Goal: Task Accomplishment & Management: Complete application form

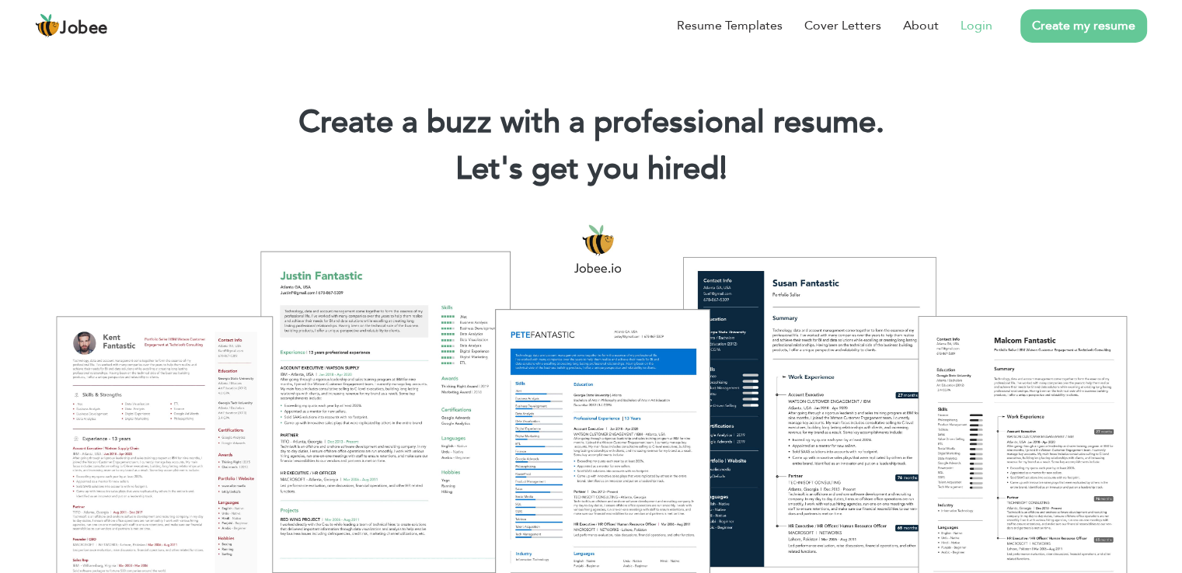
click at [992, 28] on link "Login" at bounding box center [976, 25] width 32 height 19
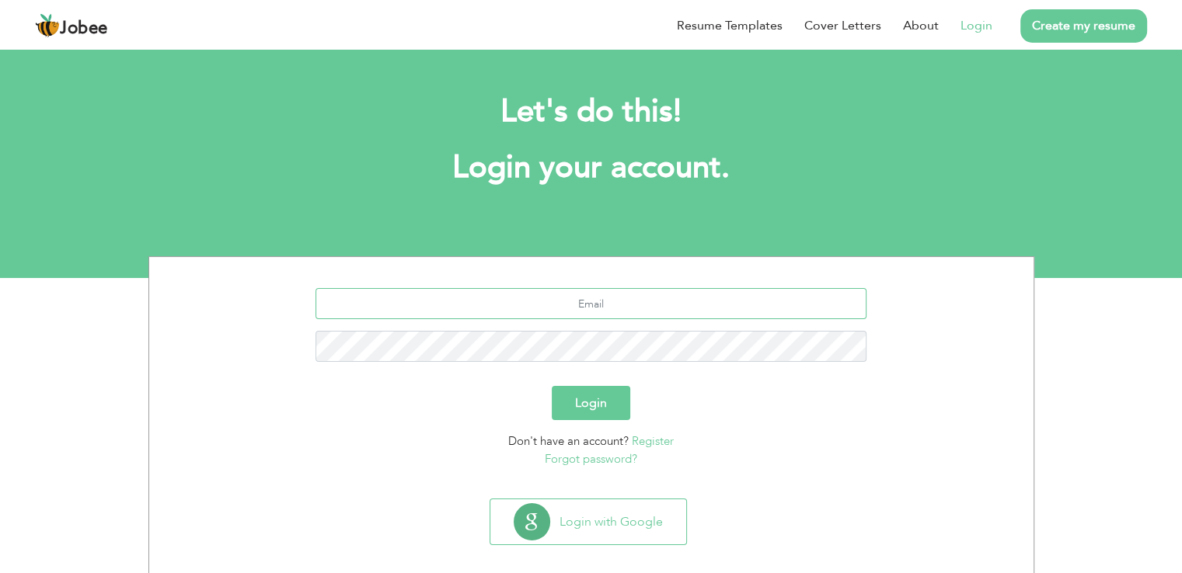
click at [603, 299] on input "text" at bounding box center [590, 303] width 551 height 31
type input "[EMAIL_ADDRESS][DOMAIN_NAME]"
click at [552, 386] on button "Login" at bounding box center [591, 403] width 78 height 34
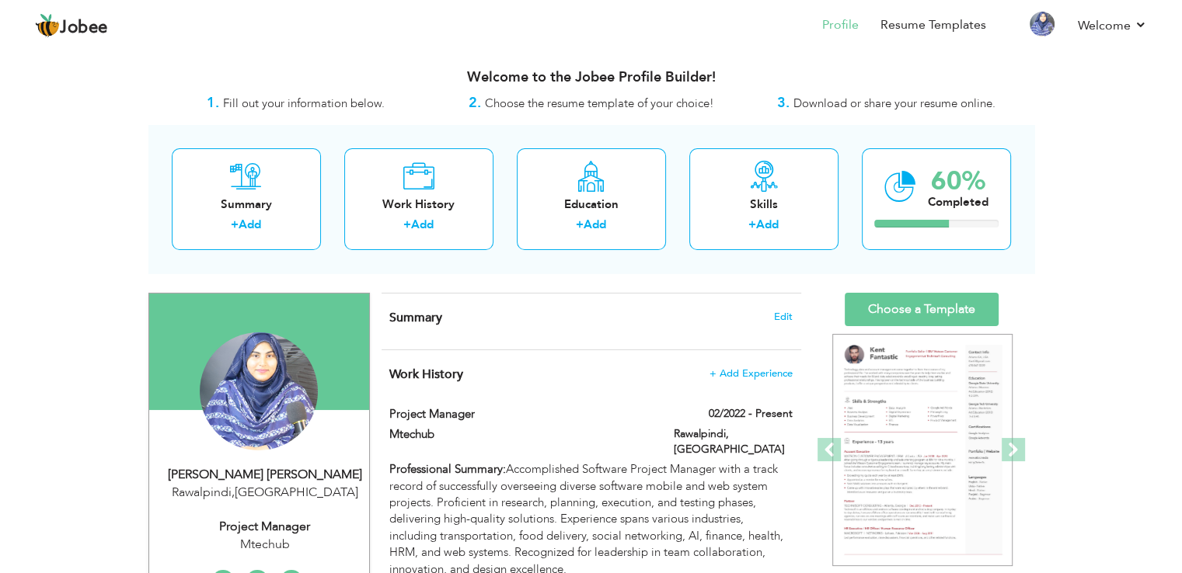
click at [423, 25] on nav "Profile Resume Templates Resume Templates Cover Letters About My Resume Welcome…" at bounding box center [591, 26] width 1112 height 42
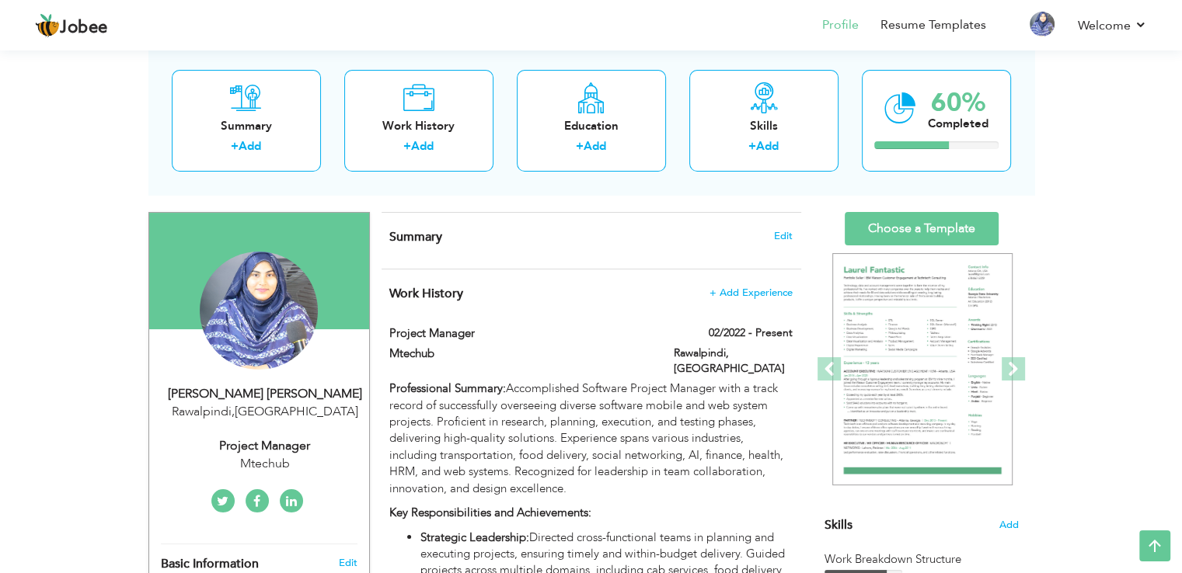
scroll to position [80, 0]
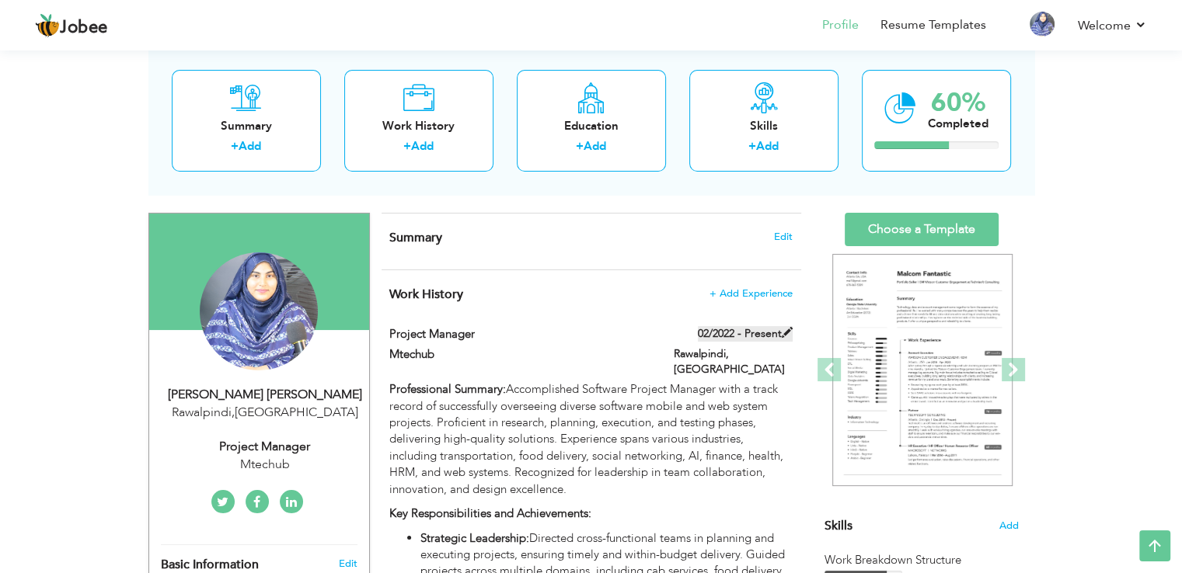
click at [788, 331] on span at bounding box center [787, 332] width 11 height 11
type input "Project manager"
type input "Mtechub"
type input "02/2022"
type input "[GEOGRAPHIC_DATA]"
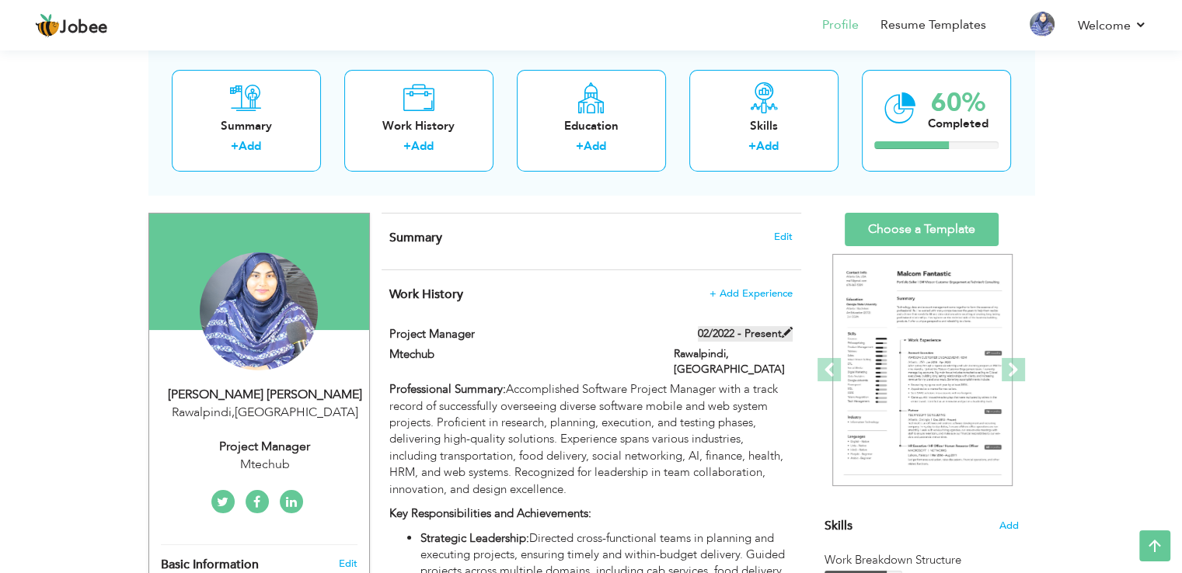
type input "Rawalpindi"
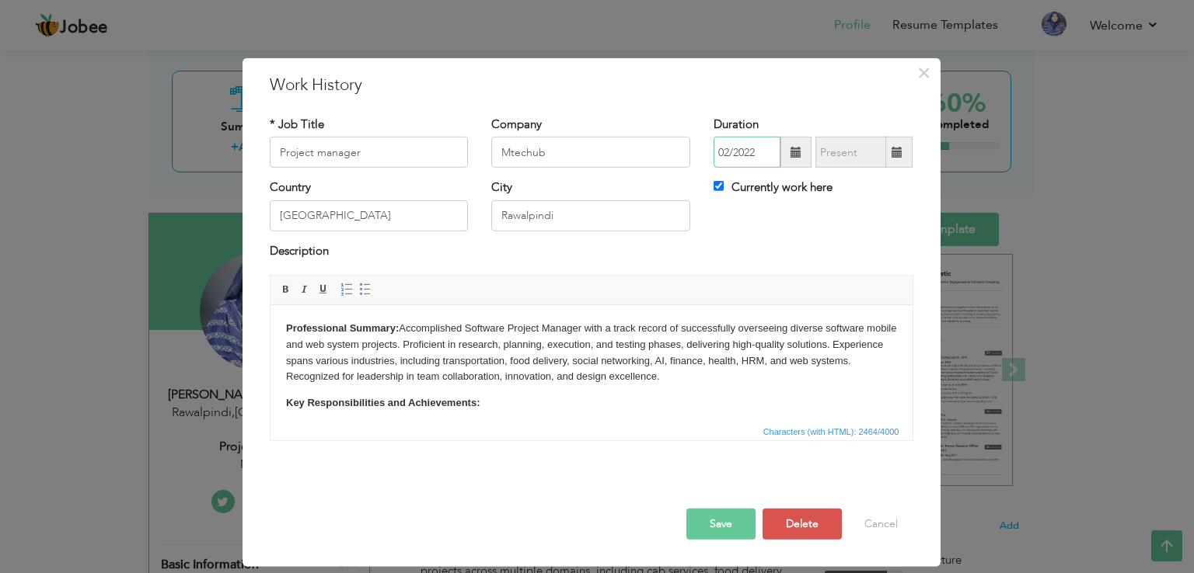
click at [744, 147] on input "02/2022" at bounding box center [746, 152] width 67 height 31
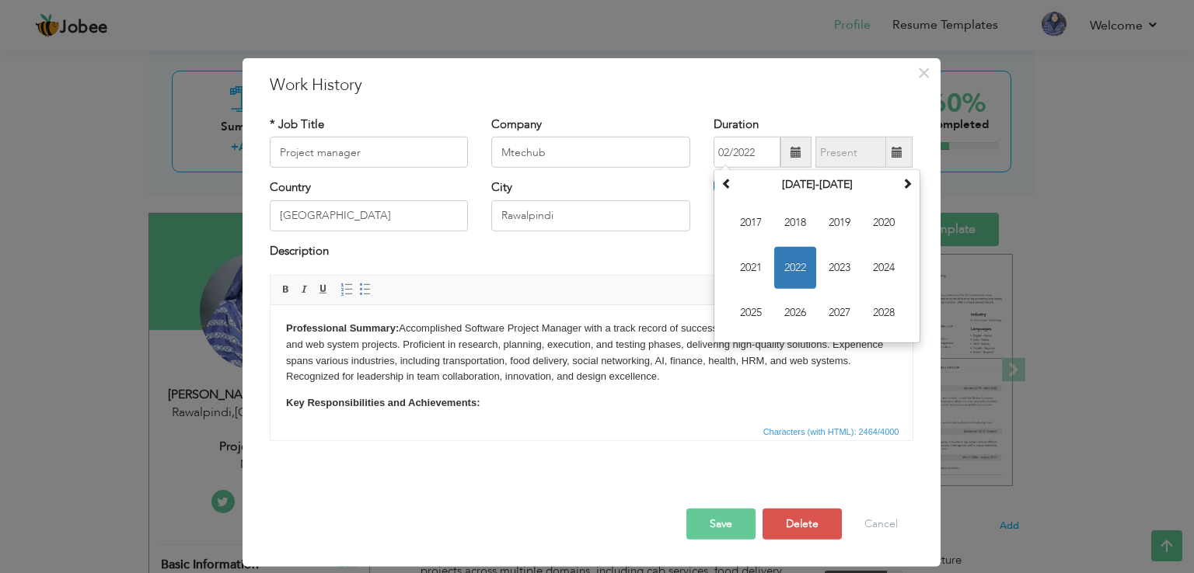
click at [796, 115] on div "* Job Title Project manager Company Mtechub Duration 02/2022 February 2022 Su M…" at bounding box center [591, 285] width 667 height 360
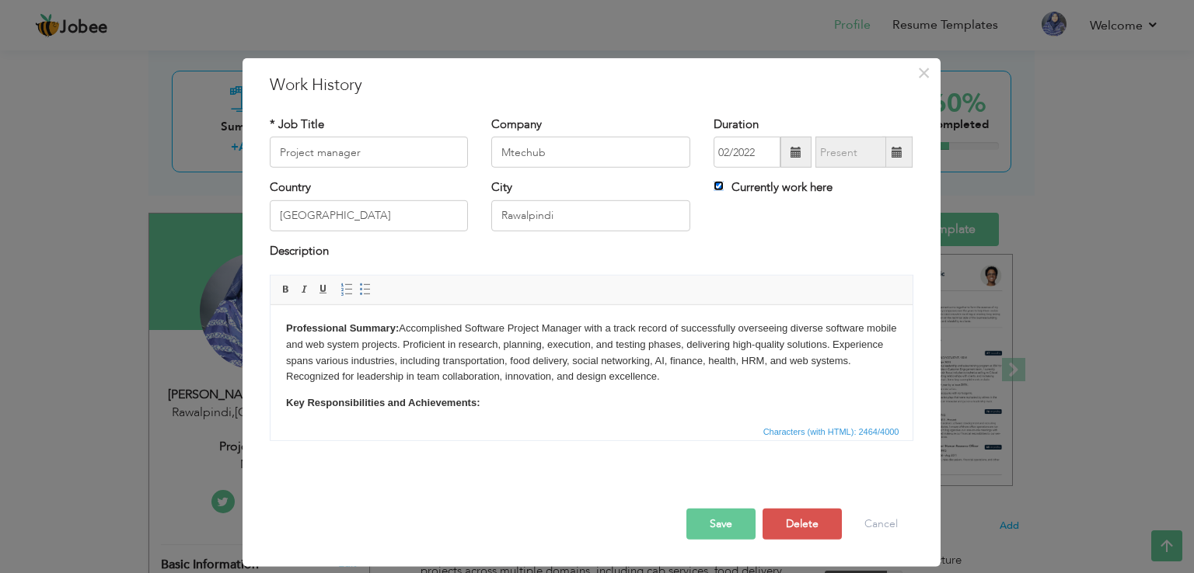
click at [717, 188] on input "Currently work here" at bounding box center [718, 186] width 10 height 10
checkbox input "false"
click at [855, 158] on input "09/2025" at bounding box center [850, 152] width 71 height 31
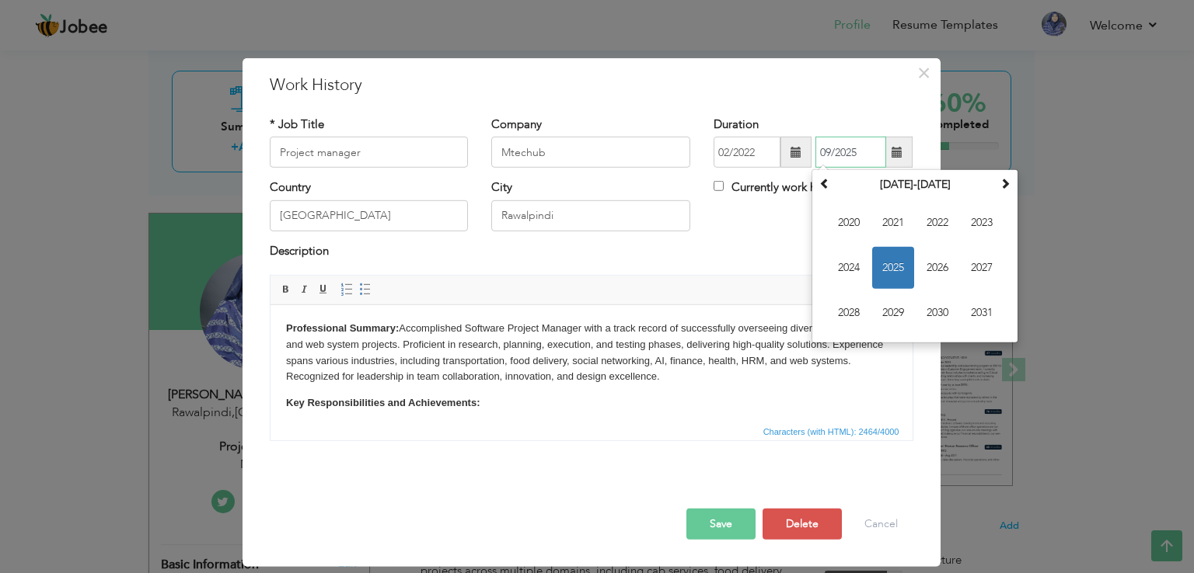
click at [883, 265] on span "2025" at bounding box center [893, 268] width 42 height 42
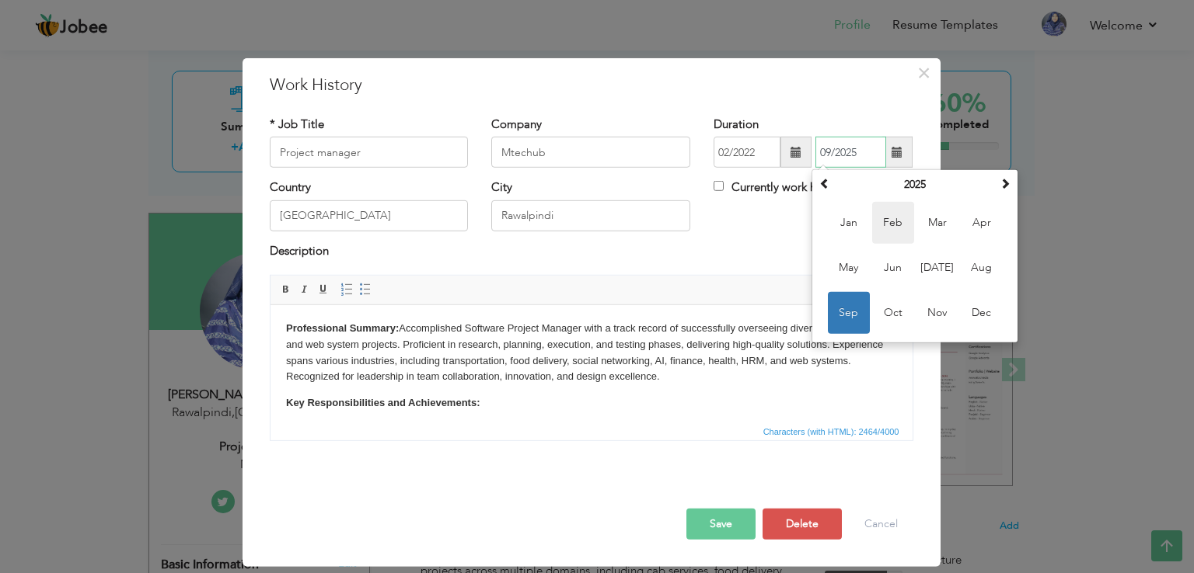
click at [895, 230] on span "Feb" at bounding box center [893, 223] width 42 height 42
type input "02/2025"
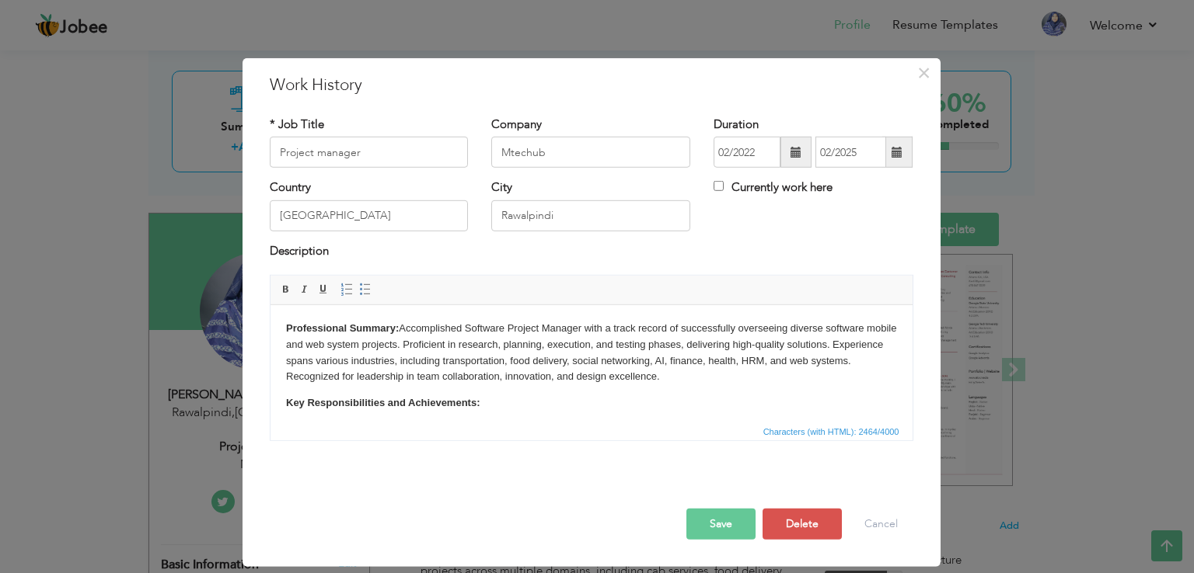
click at [720, 524] on button "Save" at bounding box center [720, 524] width 69 height 31
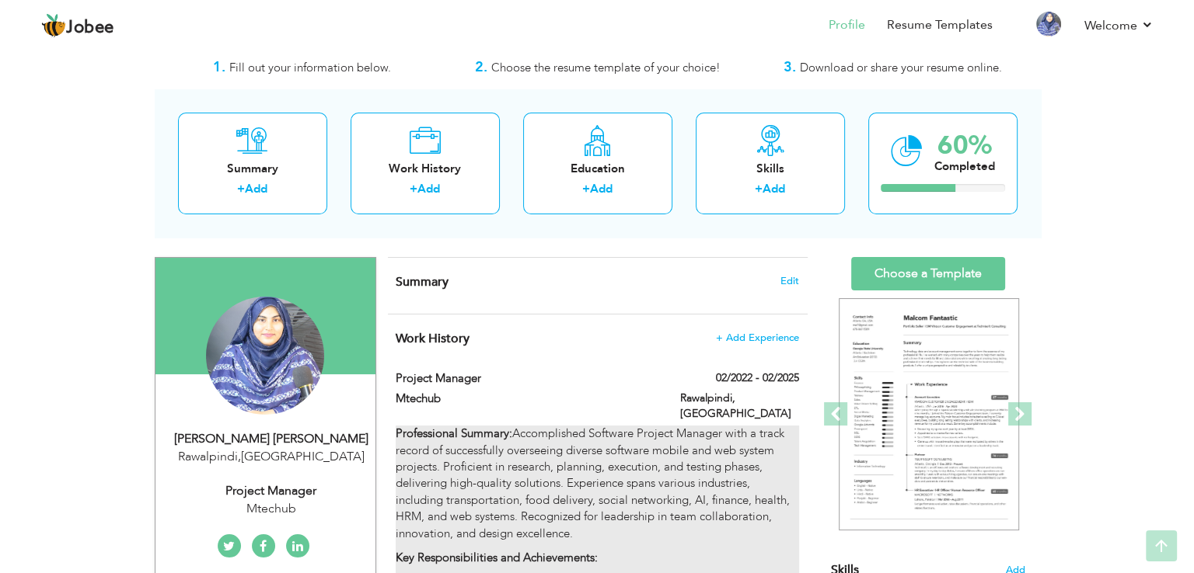
scroll to position [30, 0]
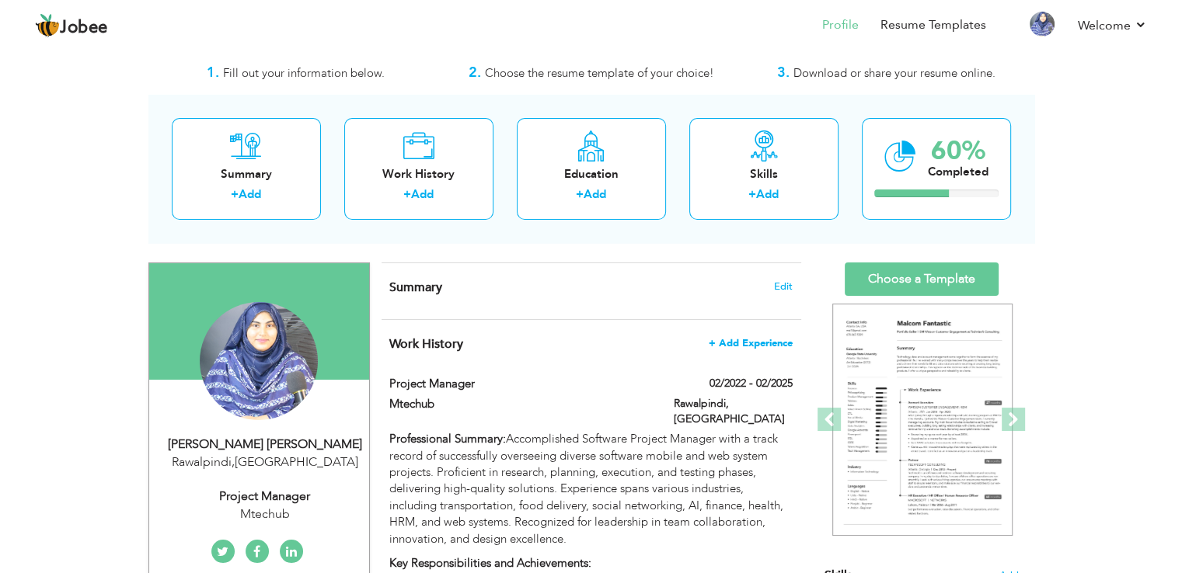
click at [749, 346] on span "+ Add Experience" at bounding box center [751, 343] width 84 height 11
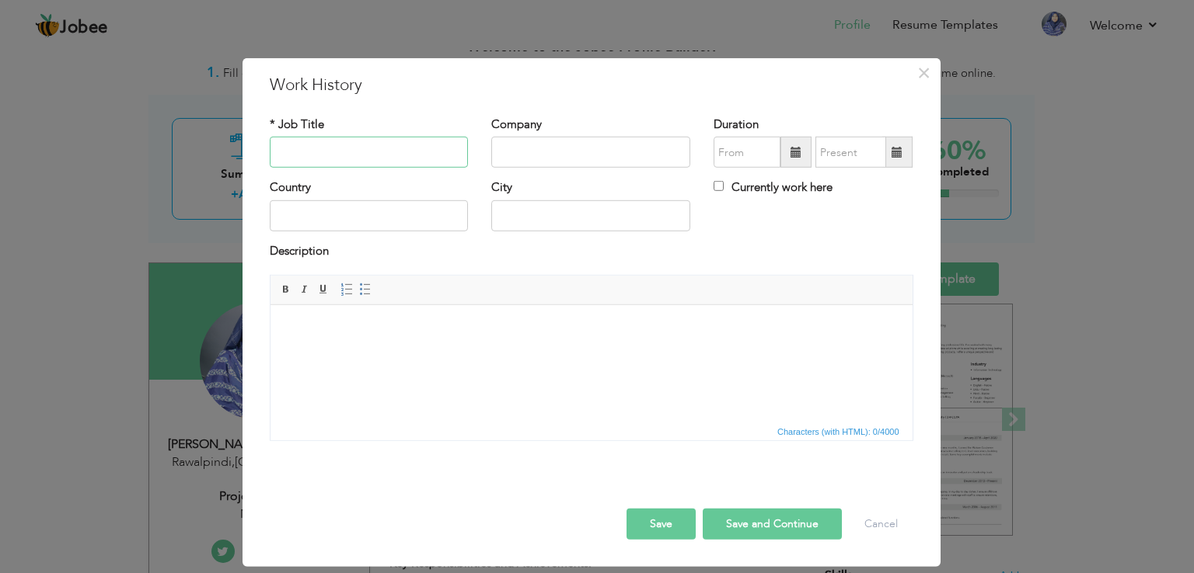
type input "r"
type input "Project Manager & Scrim Master"
click at [528, 141] on input "text" at bounding box center [590, 152] width 199 height 31
click at [518, 150] on input "WOlfiz solutions" at bounding box center [590, 152] width 199 height 31
type input "Wolfiz solutions"
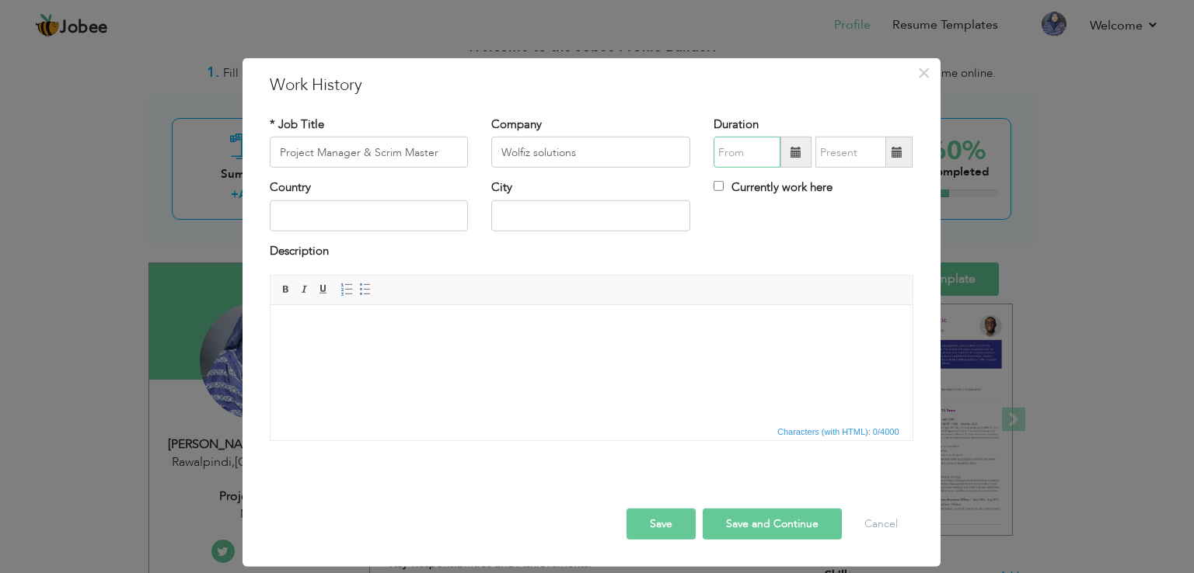
click at [743, 156] on input "text" at bounding box center [746, 152] width 67 height 31
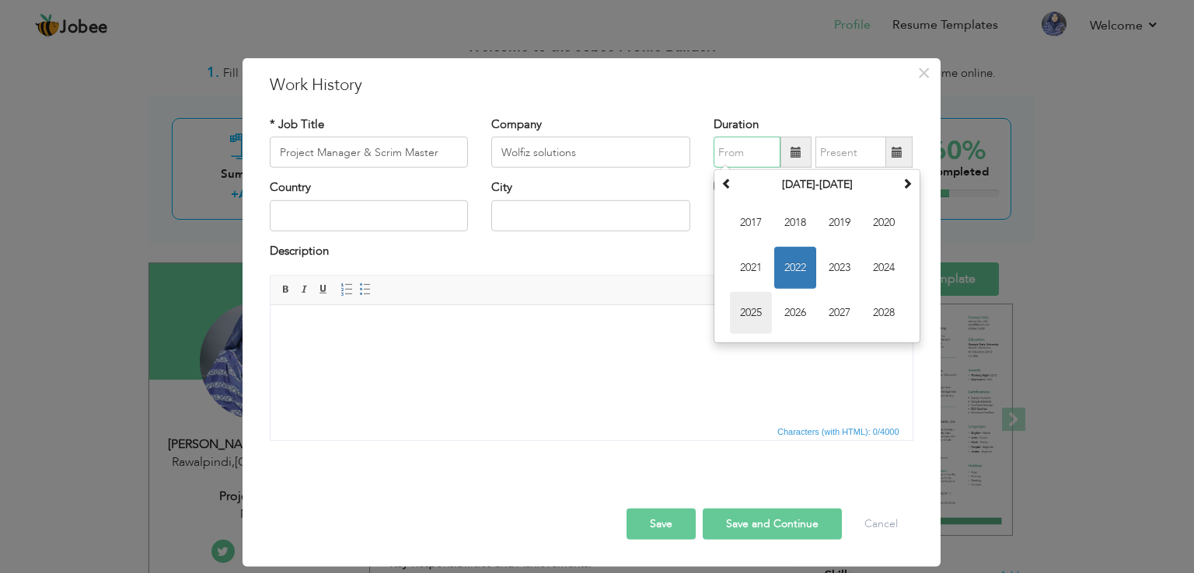
click at [748, 310] on span "2025" at bounding box center [751, 313] width 42 height 42
click at [798, 231] on span "Feb" at bounding box center [795, 223] width 42 height 42
type input "02/2025"
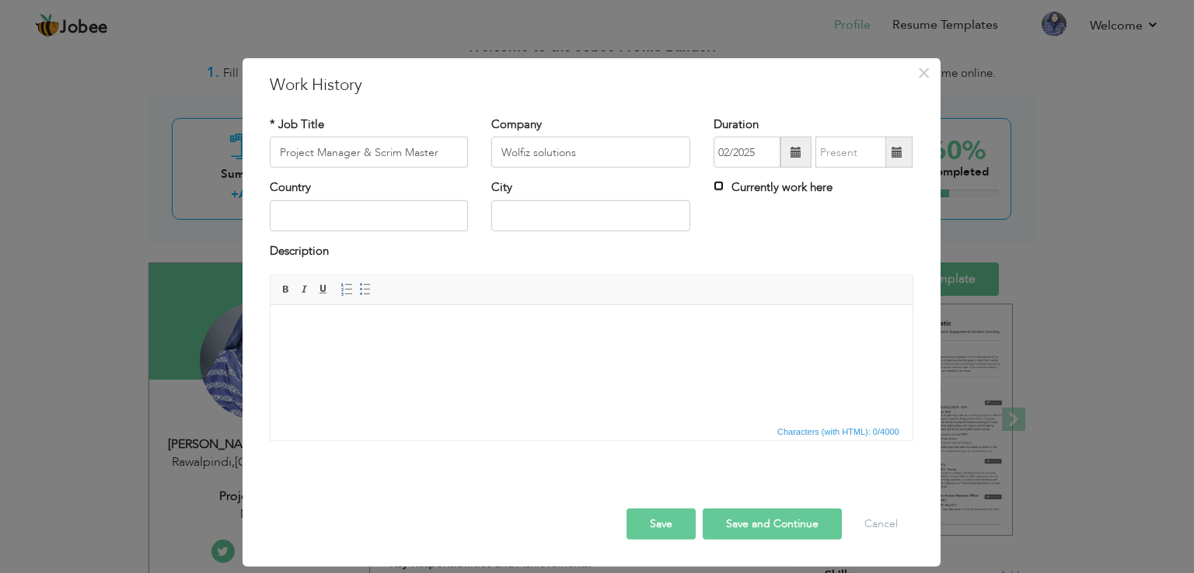
click at [719, 185] on input "Currently work here" at bounding box center [718, 186] width 10 height 10
checkbox input "true"
click at [365, 208] on input "text" at bounding box center [369, 215] width 199 height 31
type input "[GEOGRAPHIC_DATA]"
click at [520, 215] on input "text" at bounding box center [590, 215] width 199 height 31
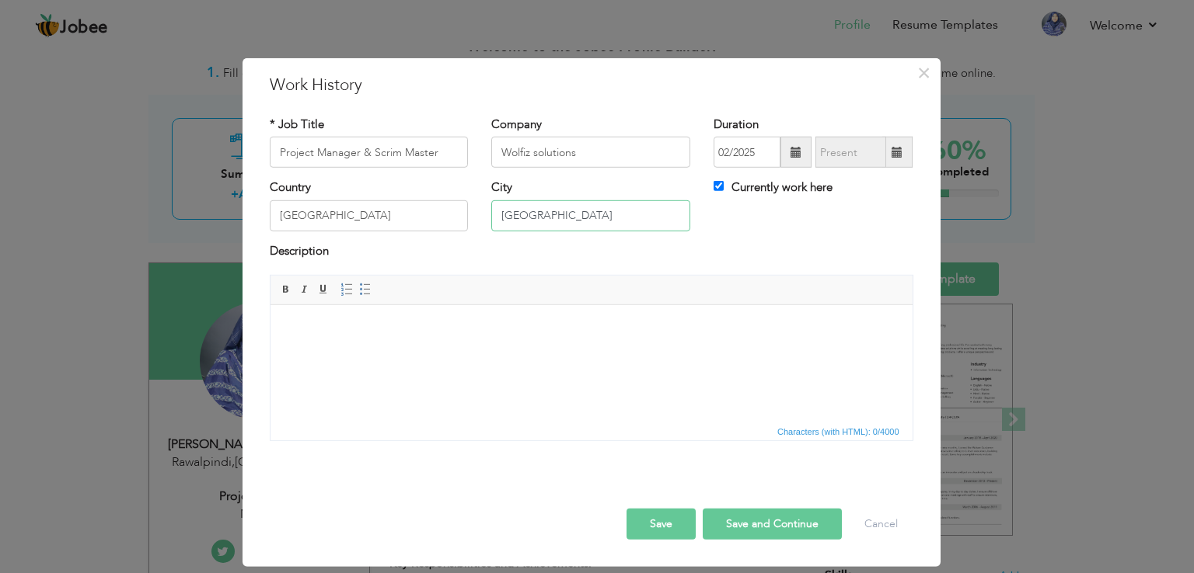
type input "[GEOGRAPHIC_DATA]"
click at [424, 341] on html at bounding box center [591, 328] width 642 height 47
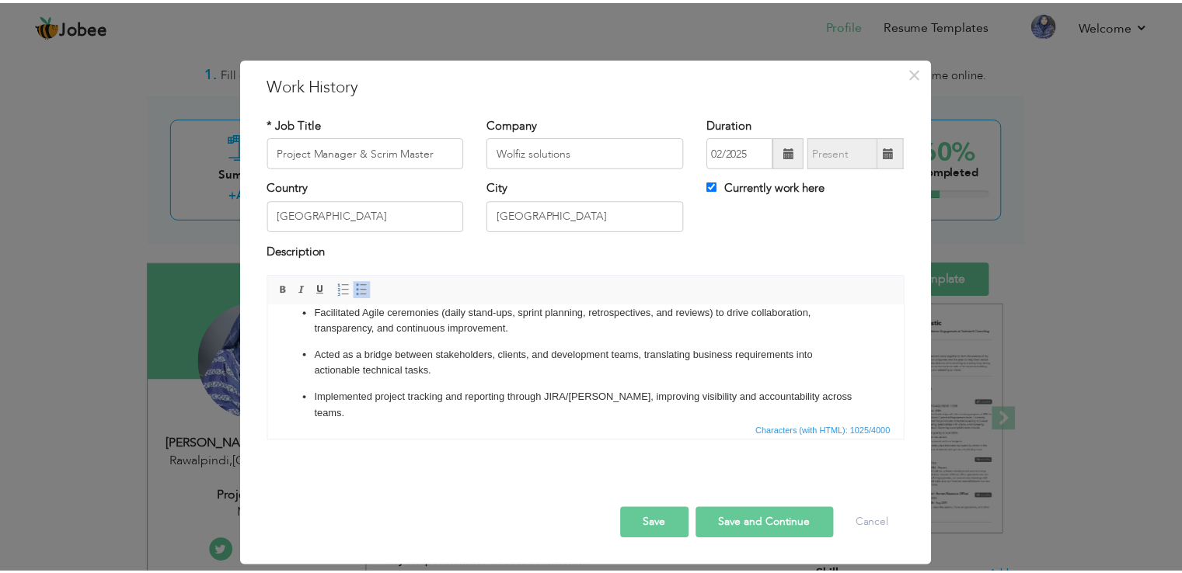
scroll to position [0, 0]
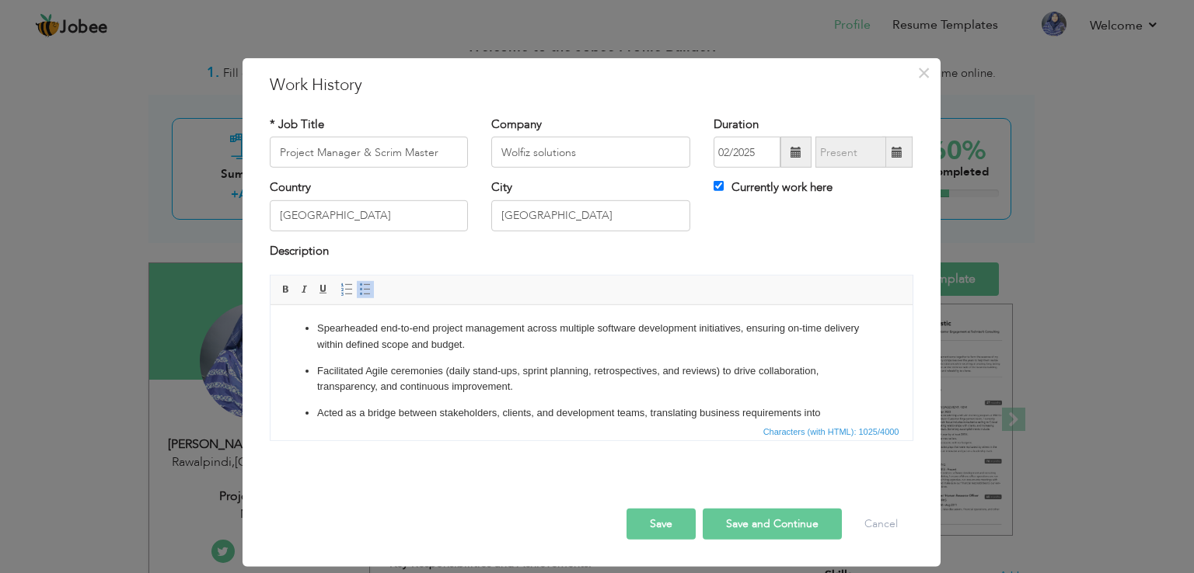
click at [772, 525] on button "Save and Continue" at bounding box center [771, 524] width 139 height 31
checkbox input "false"
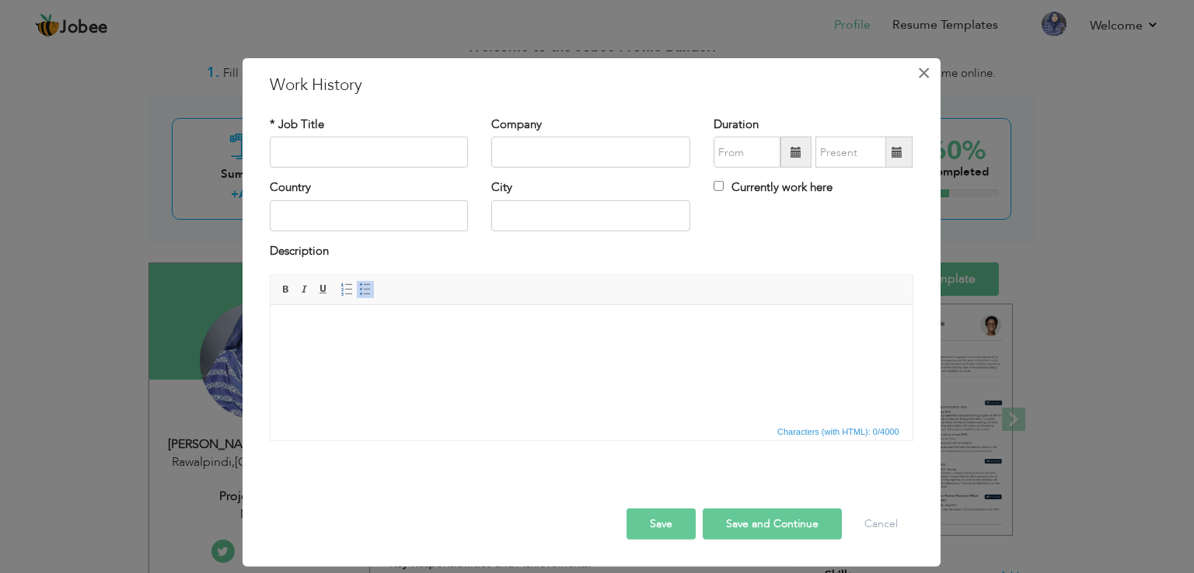
click at [923, 79] on span "×" at bounding box center [923, 73] width 13 height 28
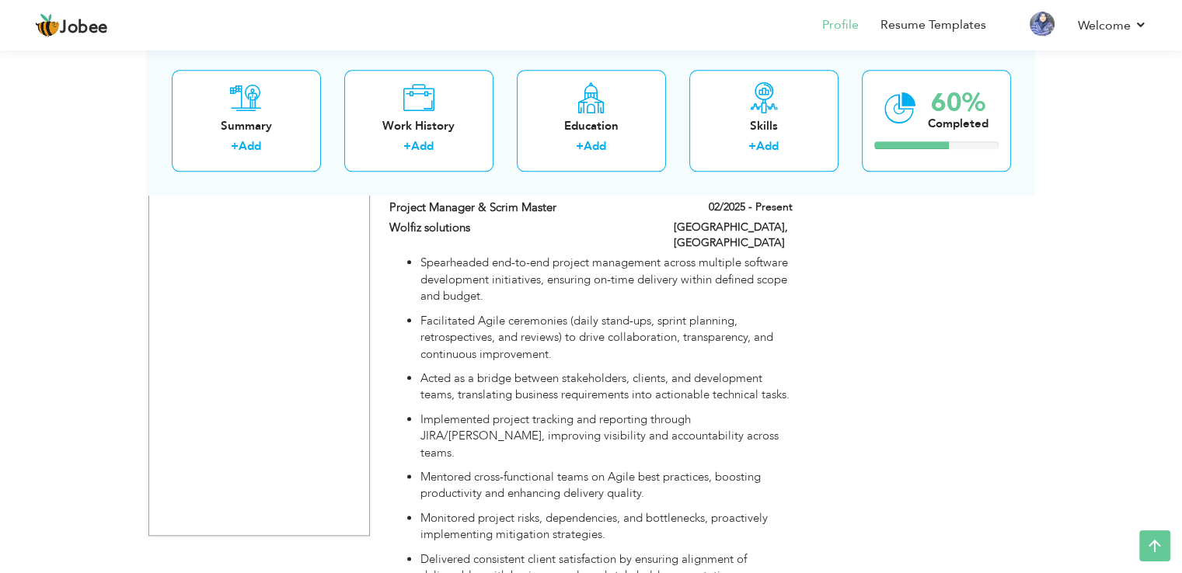
scroll to position [1789, 0]
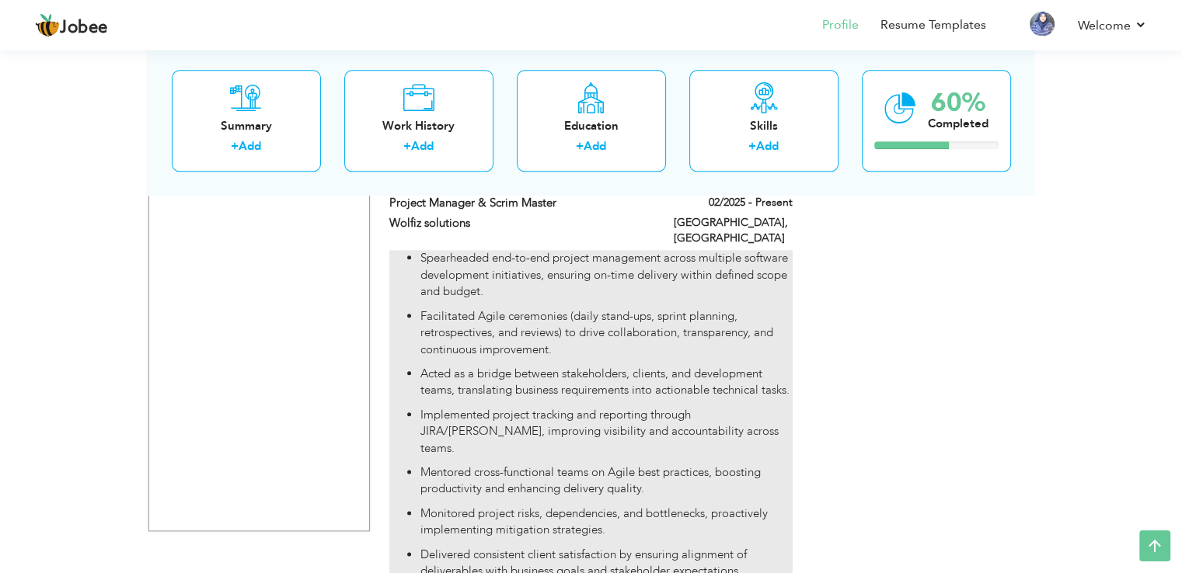
drag, startPoint x: 803, startPoint y: 427, endPoint x: 528, endPoint y: 312, distance: 299.2
click at [528, 312] on div "Spearheaded end-to-end project management across multiple software development …" at bounding box center [591, 418] width 426 height 337
type input "Project Manager & Scrim Master"
type input "Wolfiz solutions"
type input "02/2025"
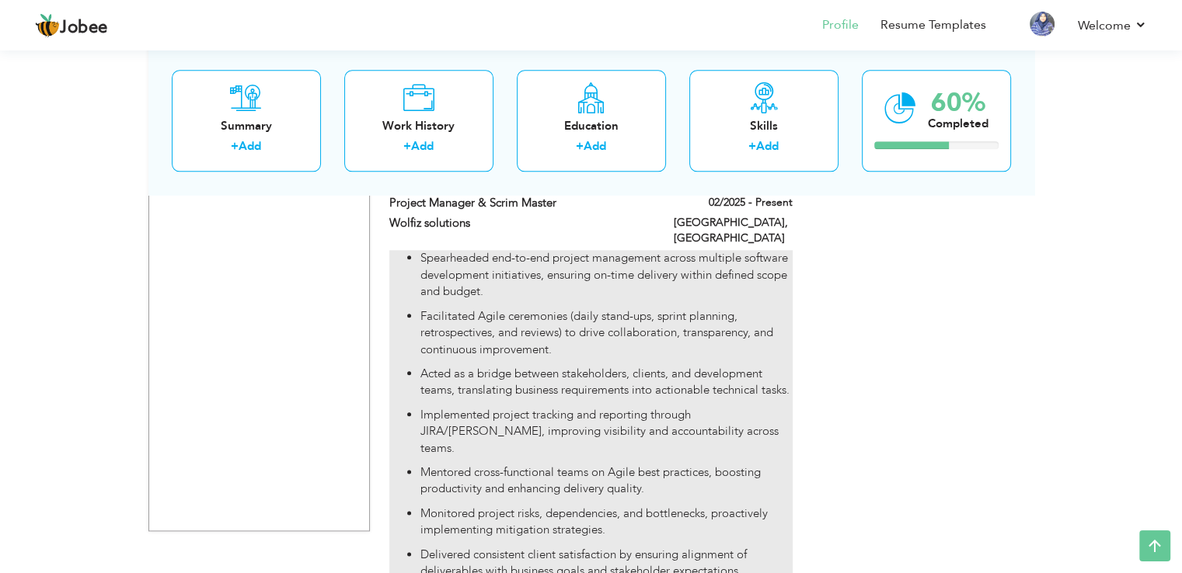
type input "[GEOGRAPHIC_DATA]"
checkbox input "true"
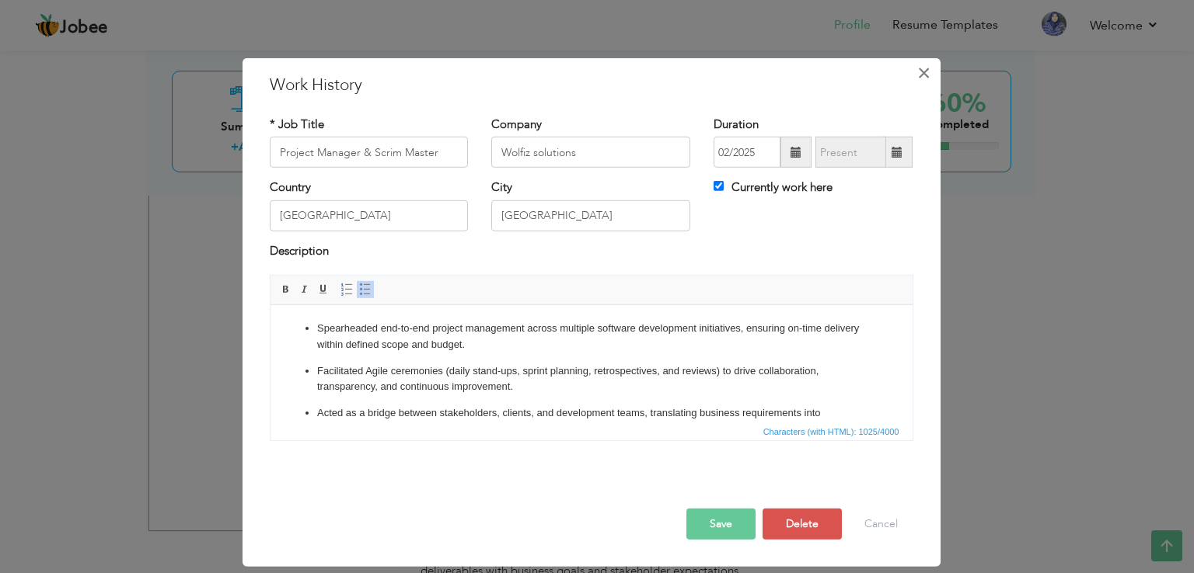
click at [929, 82] on span "×" at bounding box center [923, 73] width 13 height 28
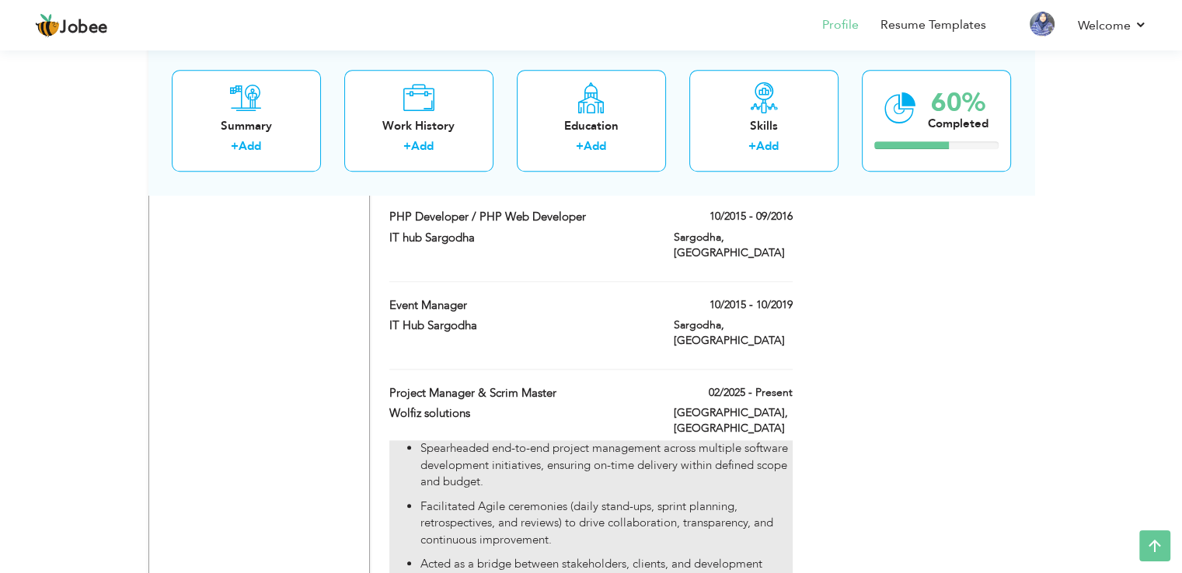
scroll to position [1592, 0]
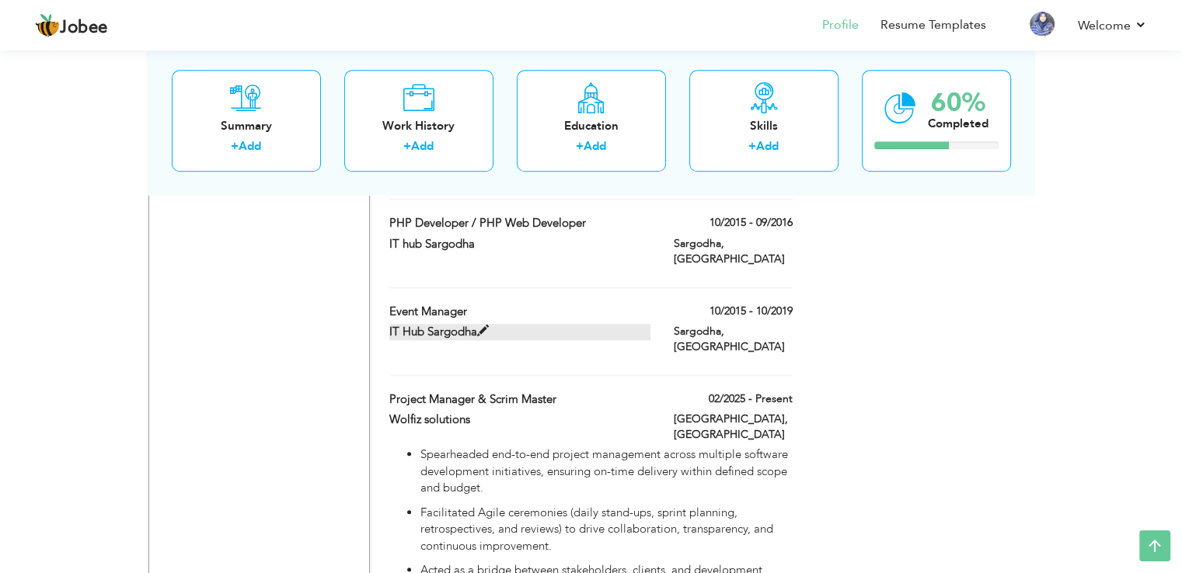
drag, startPoint x: 410, startPoint y: 268, endPoint x: 410, endPoint y: 231, distance: 37.3
drag, startPoint x: 407, startPoint y: 258, endPoint x: 401, endPoint y: 301, distance: 44.0
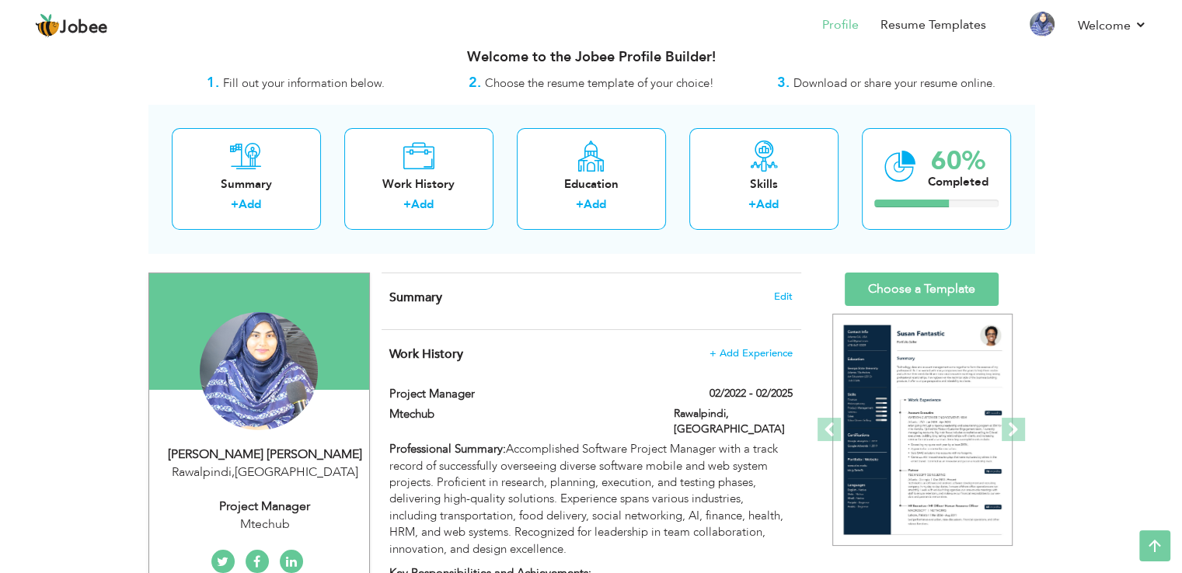
scroll to position [0, 0]
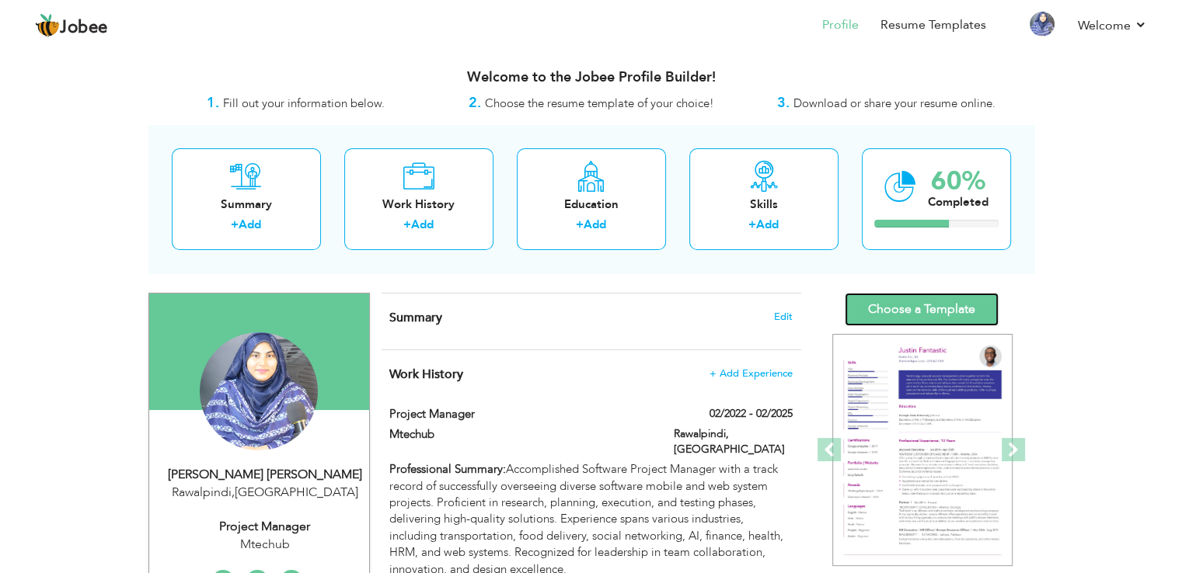
click at [936, 305] on link "Choose a Template" at bounding box center [922, 309] width 154 height 33
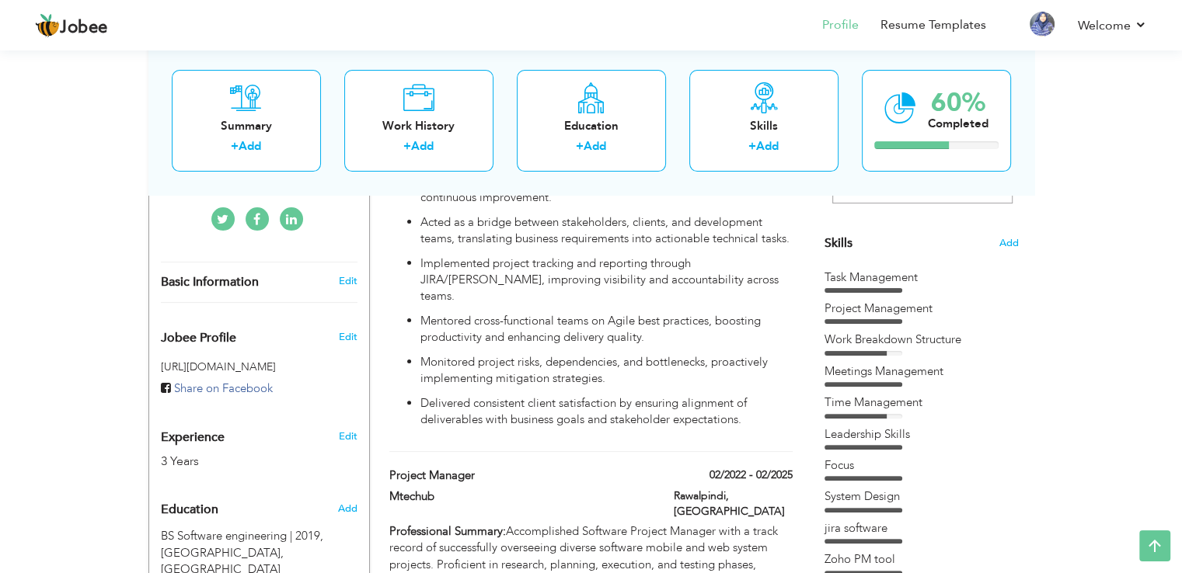
scroll to position [362, 0]
click at [1010, 240] on span "Add" at bounding box center [1009, 244] width 20 height 15
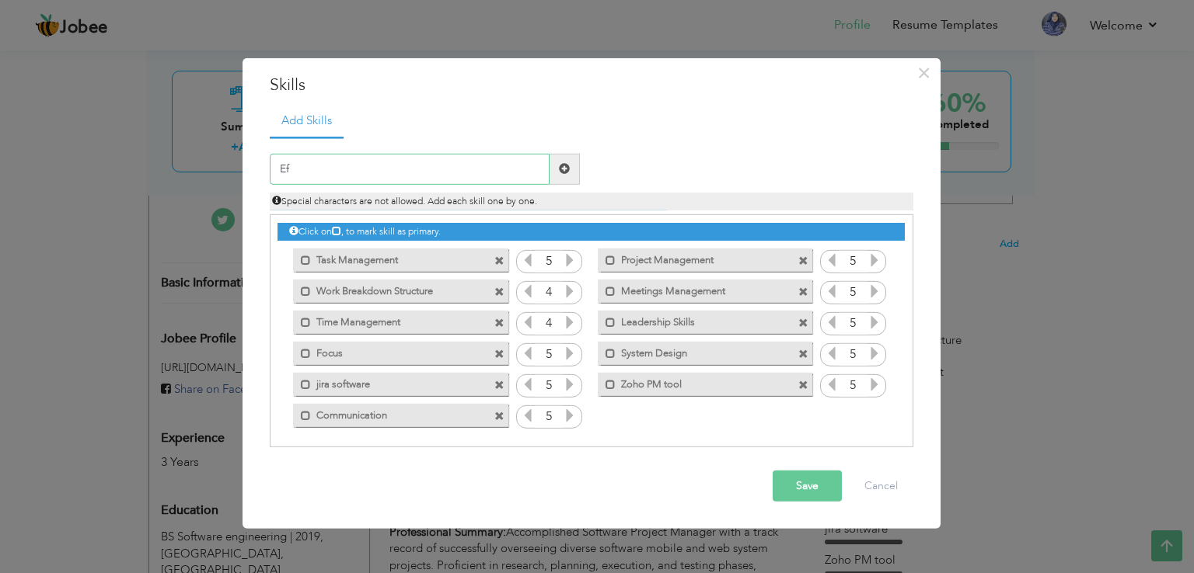
type input "E"
type input "Flexibility"
click at [567, 167] on span at bounding box center [564, 168] width 11 height 11
click at [828, 486] on button "Save" at bounding box center [806, 486] width 69 height 31
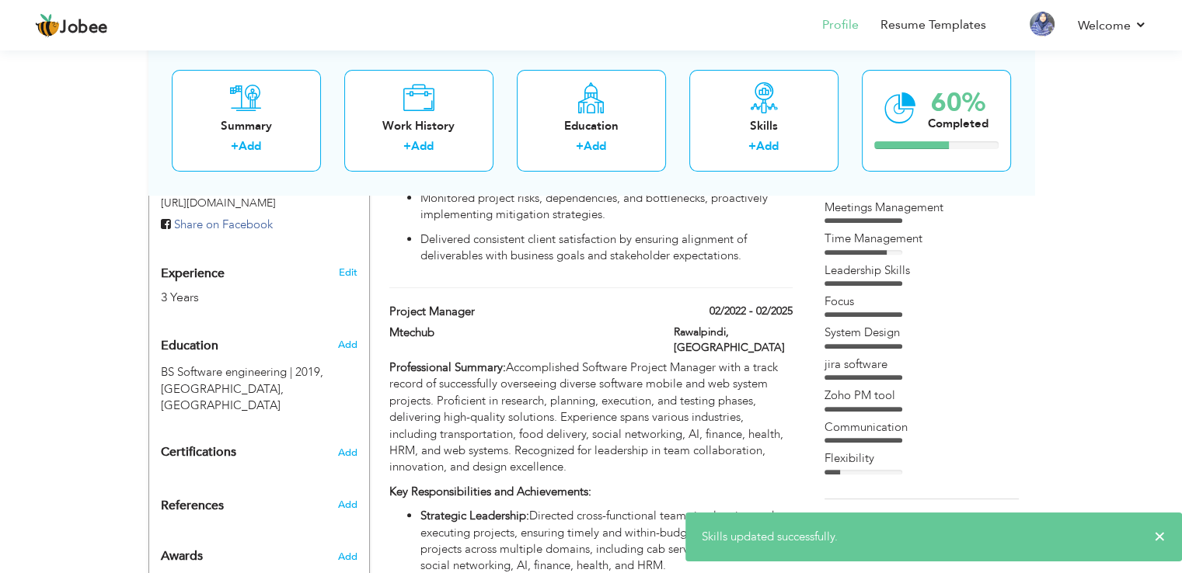
scroll to position [518, 0]
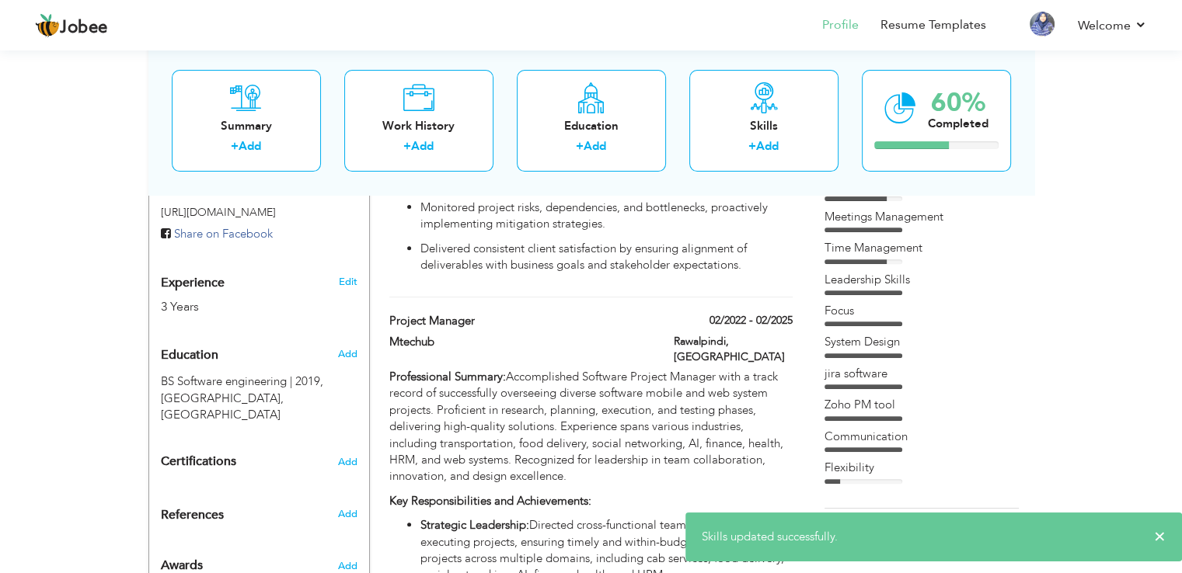
click at [839, 473] on div "Flexibility" at bounding box center [921, 468] width 194 height 16
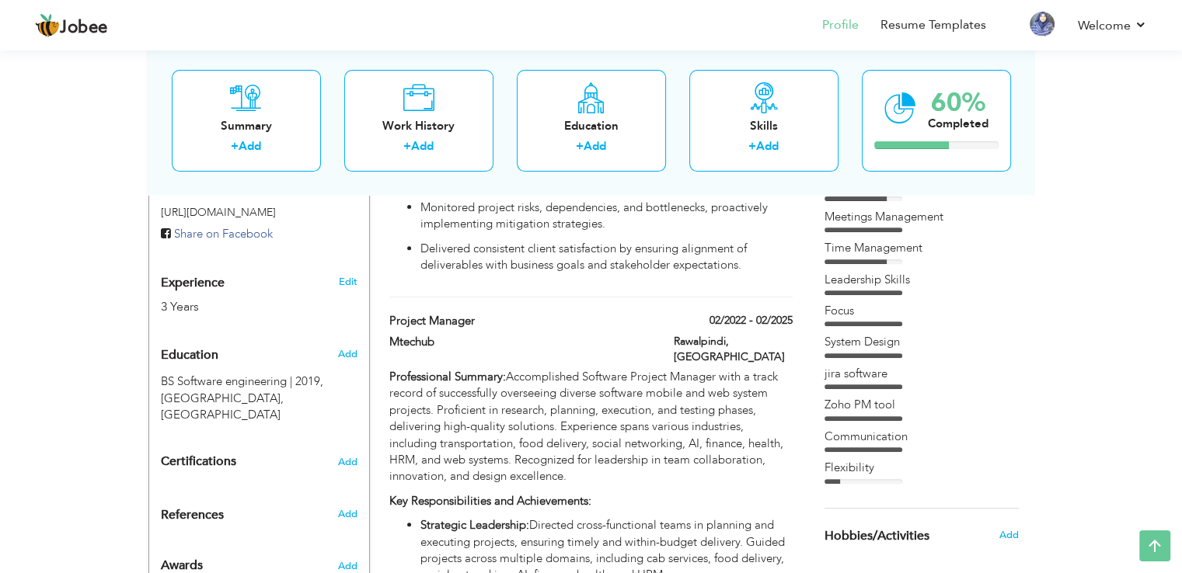
click at [862, 474] on div "Flexibility" at bounding box center [921, 468] width 194 height 16
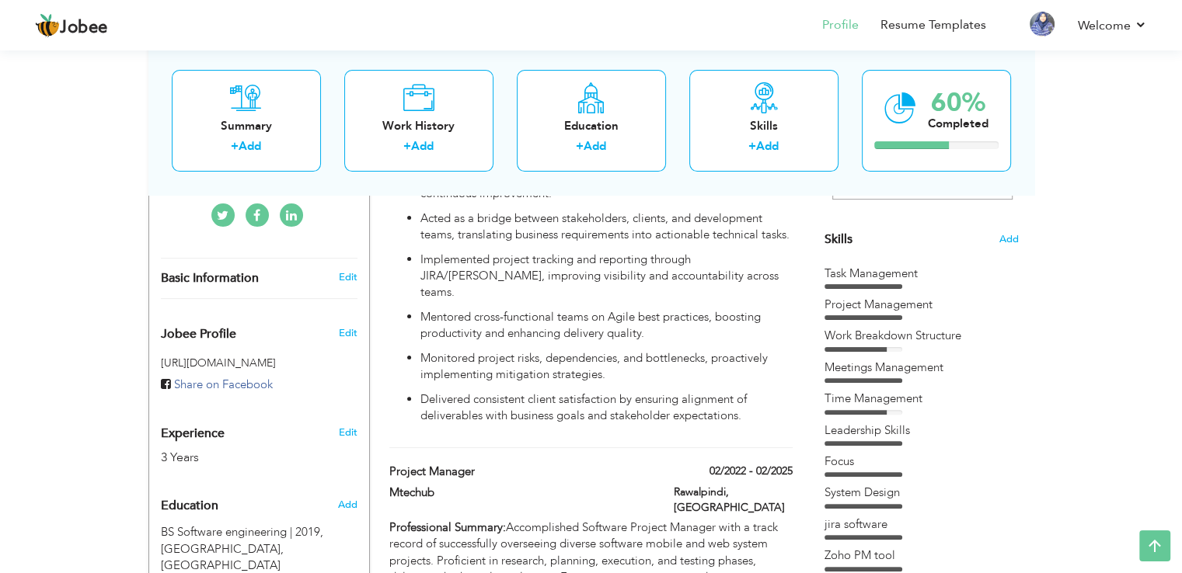
scroll to position [304, 0]
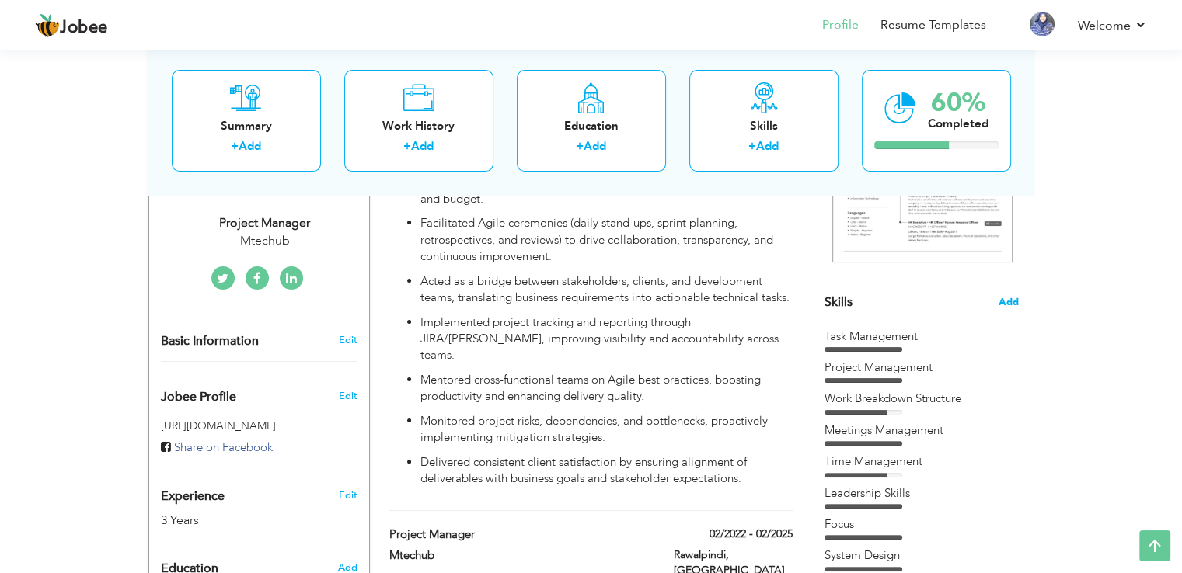
click at [1005, 301] on span "Add" at bounding box center [1009, 302] width 20 height 15
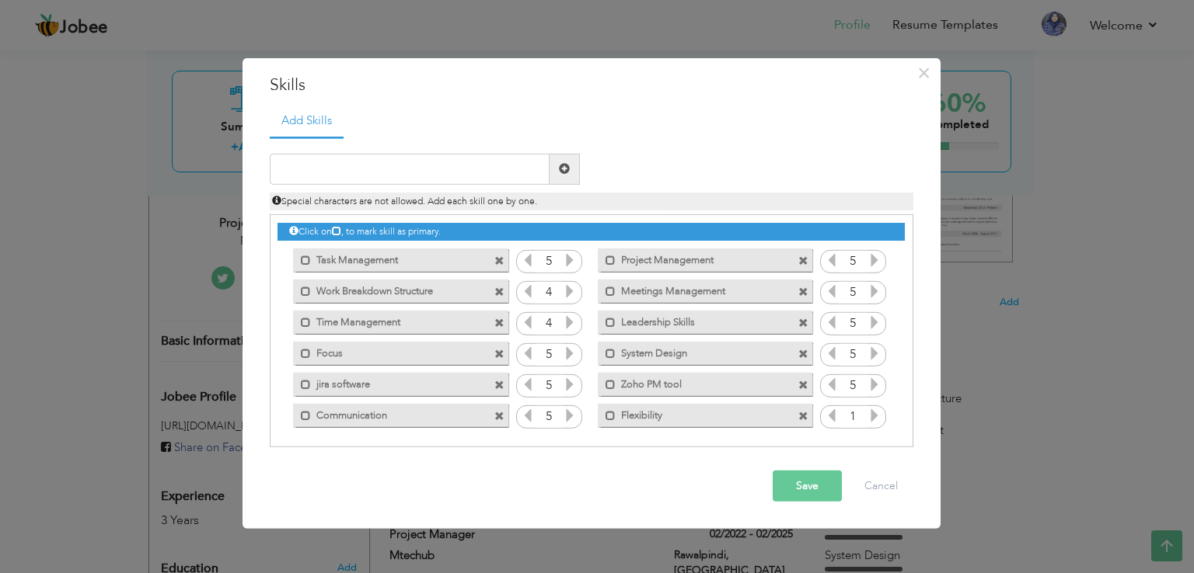
click at [867, 417] on icon at bounding box center [874, 416] width 14 height 14
click at [821, 482] on button "Save" at bounding box center [806, 486] width 69 height 31
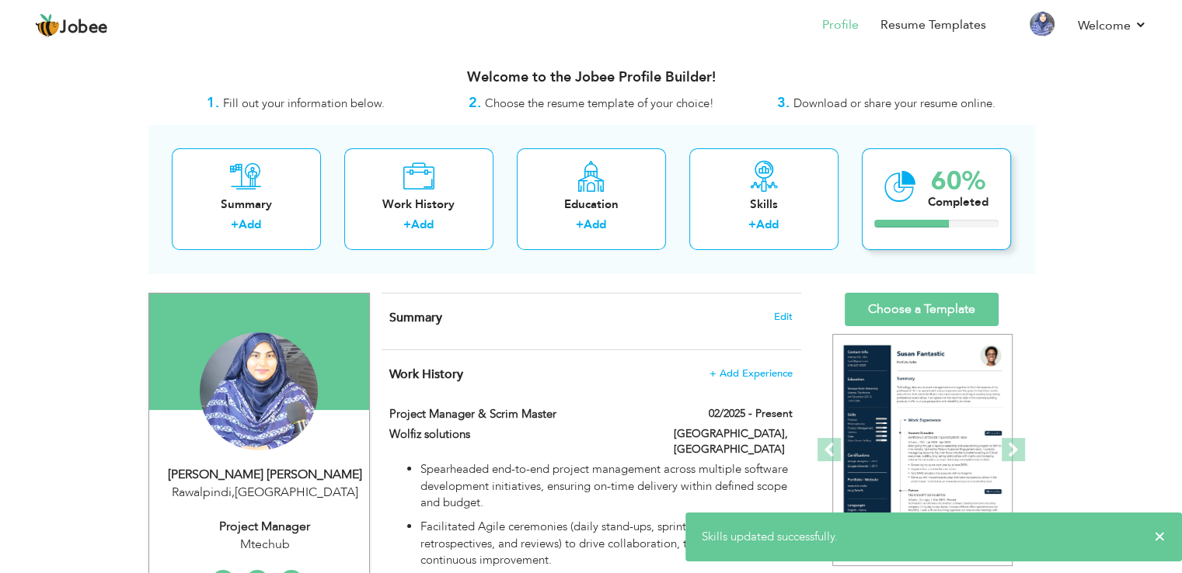
scroll to position [0, 0]
click at [932, 307] on link "Choose a Template" at bounding box center [922, 309] width 154 height 33
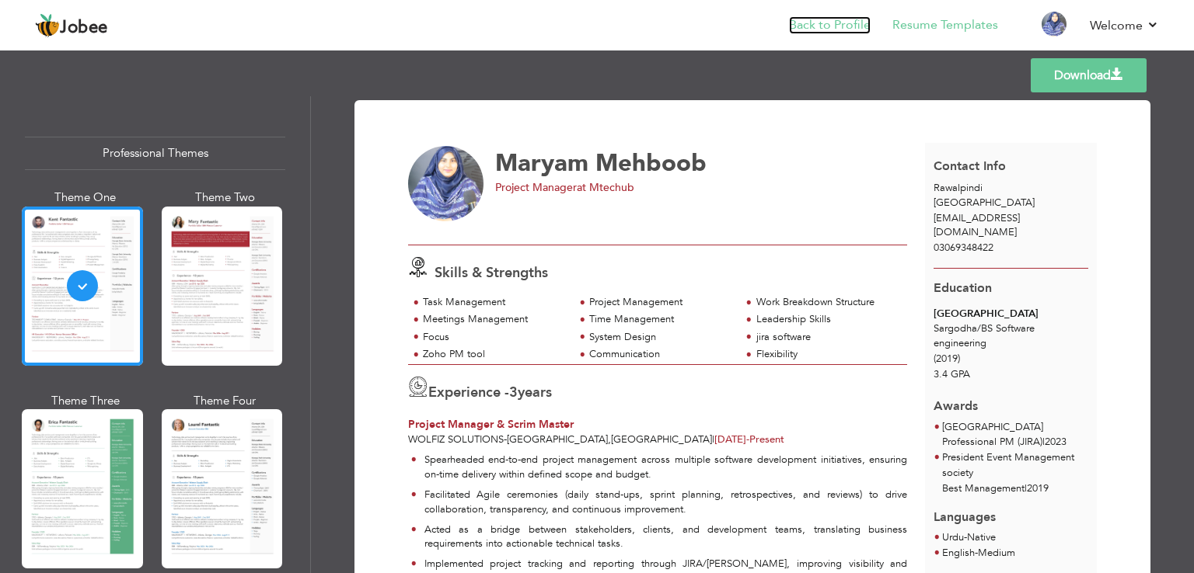
click at [832, 19] on link "Back to Profile" at bounding box center [830, 25] width 82 height 18
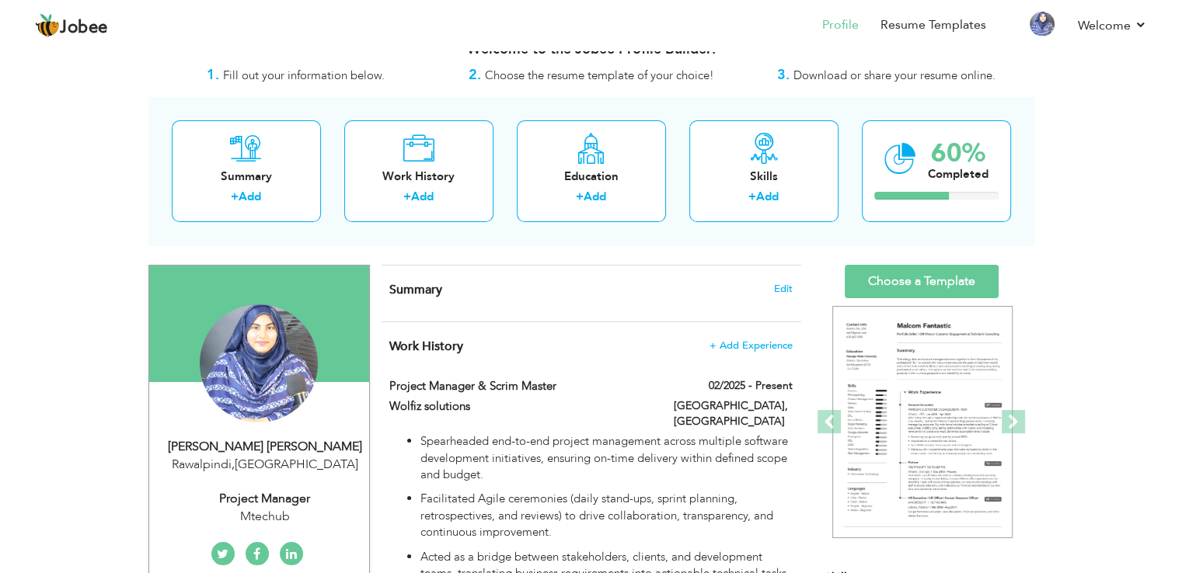
scroll to position [34, 0]
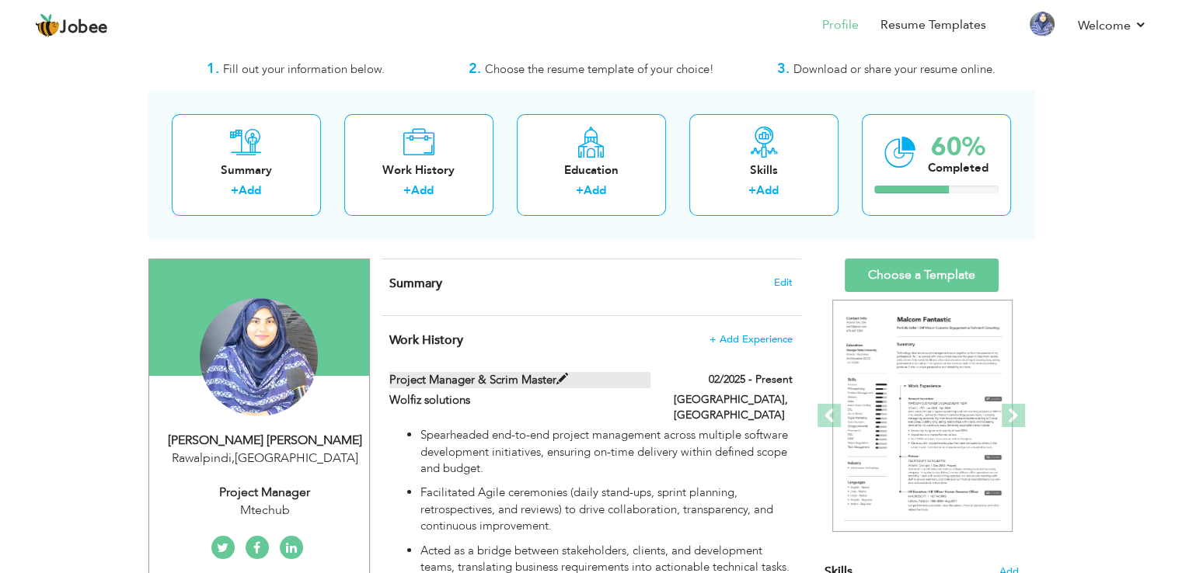
click at [559, 379] on span at bounding box center [562, 380] width 12 height 12
type input "Project Manager & Scrim Master"
type input "Wolfiz solutions"
type input "02/2025"
type input "[GEOGRAPHIC_DATA]"
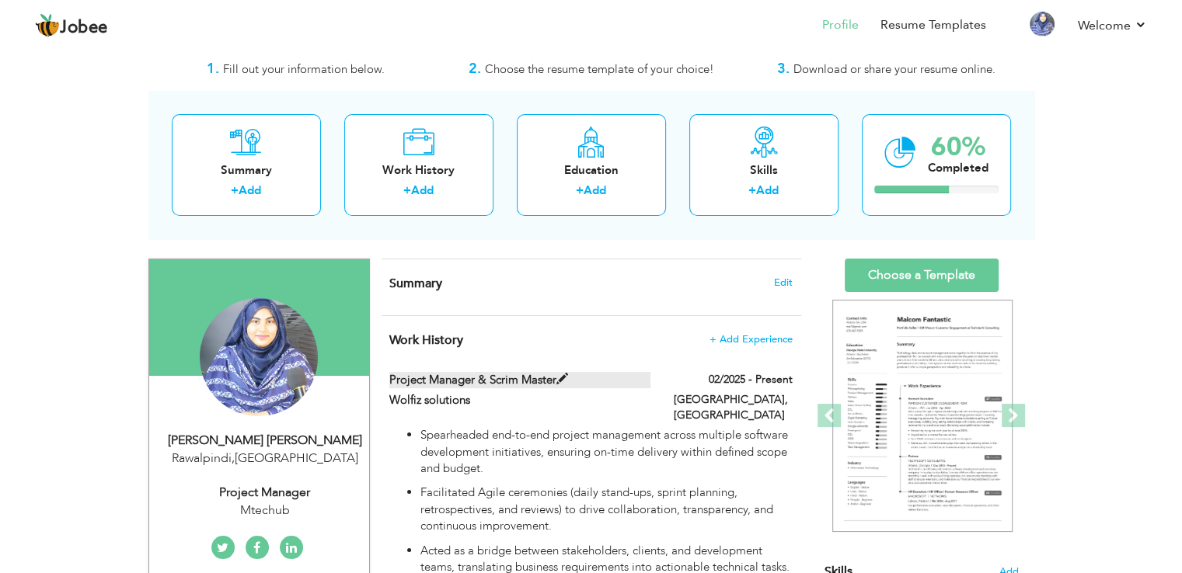
type input "[GEOGRAPHIC_DATA]"
checkbox input "true"
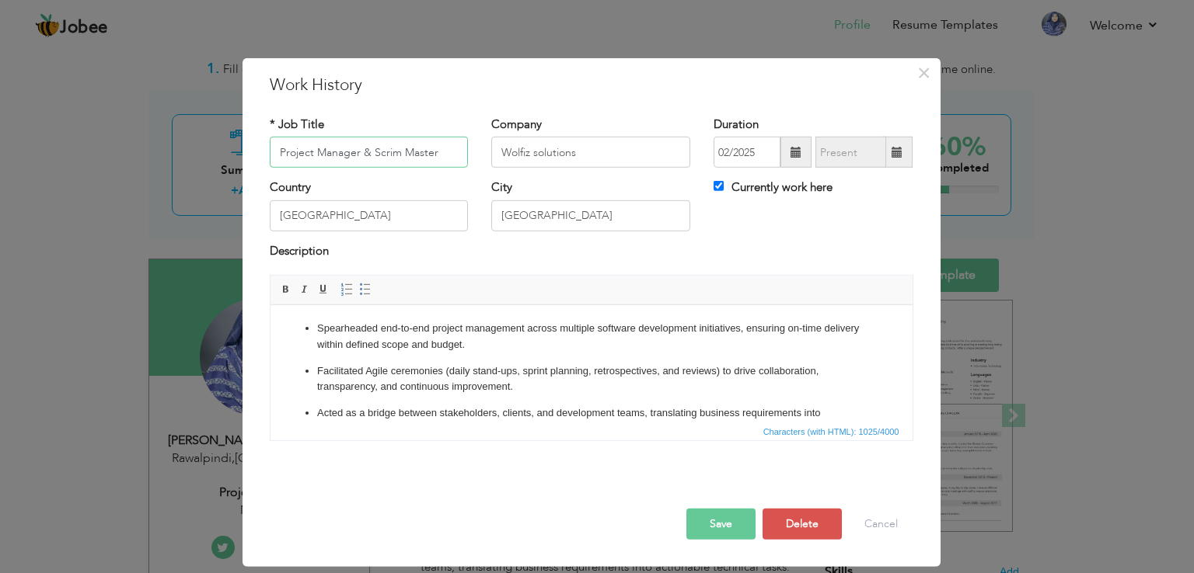
click at [392, 156] on input "Project Manager & Scrim Master" at bounding box center [369, 152] width 199 height 31
type input "Project Manager & Scrum Master"
click at [721, 526] on button "Save" at bounding box center [720, 524] width 69 height 31
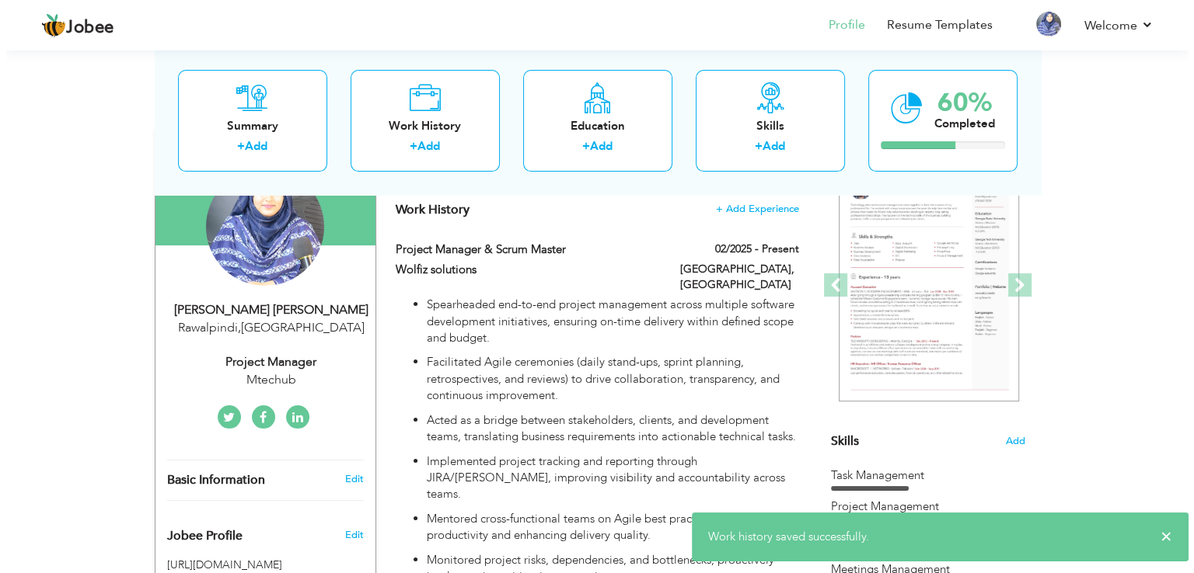
scroll to position [166, 0]
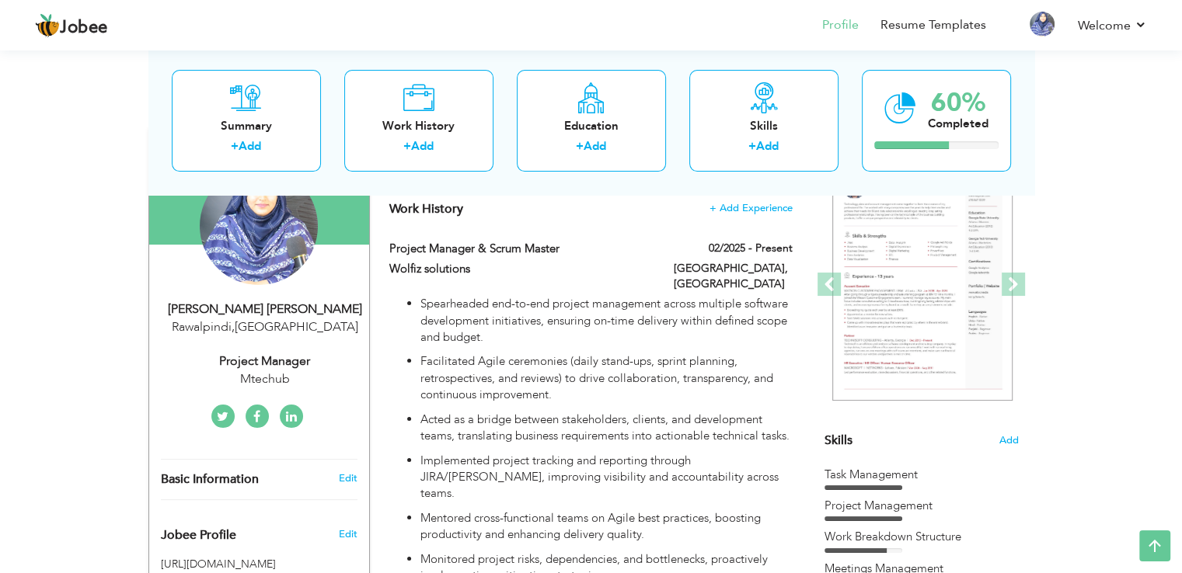
click at [281, 360] on div "Project Manager" at bounding box center [265, 362] width 208 height 18
type input "Maryam"
type input "Mehboob"
type input "03069348422"
select select "number:166"
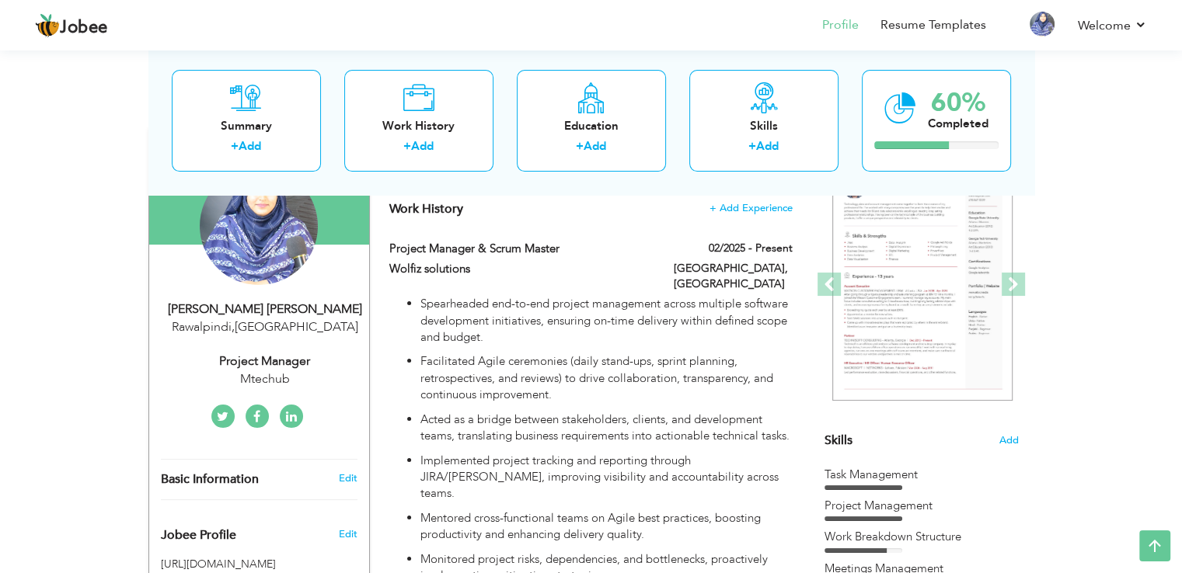
type input "Rawalpindi"
select select "number:5"
type input "Mtechub"
type input "Project Manager"
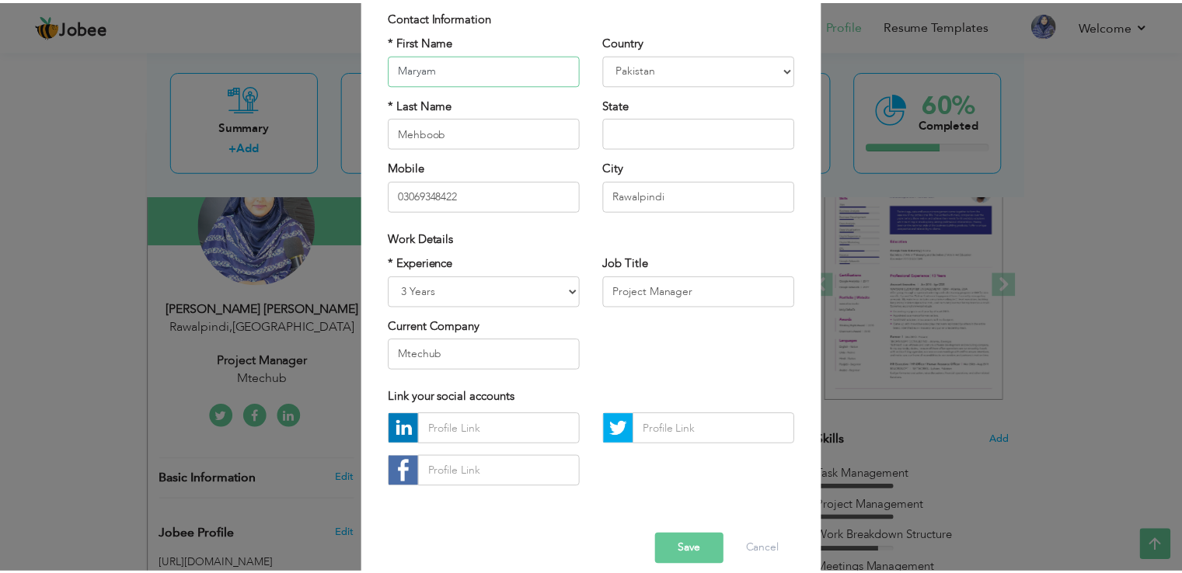
scroll to position [102, 0]
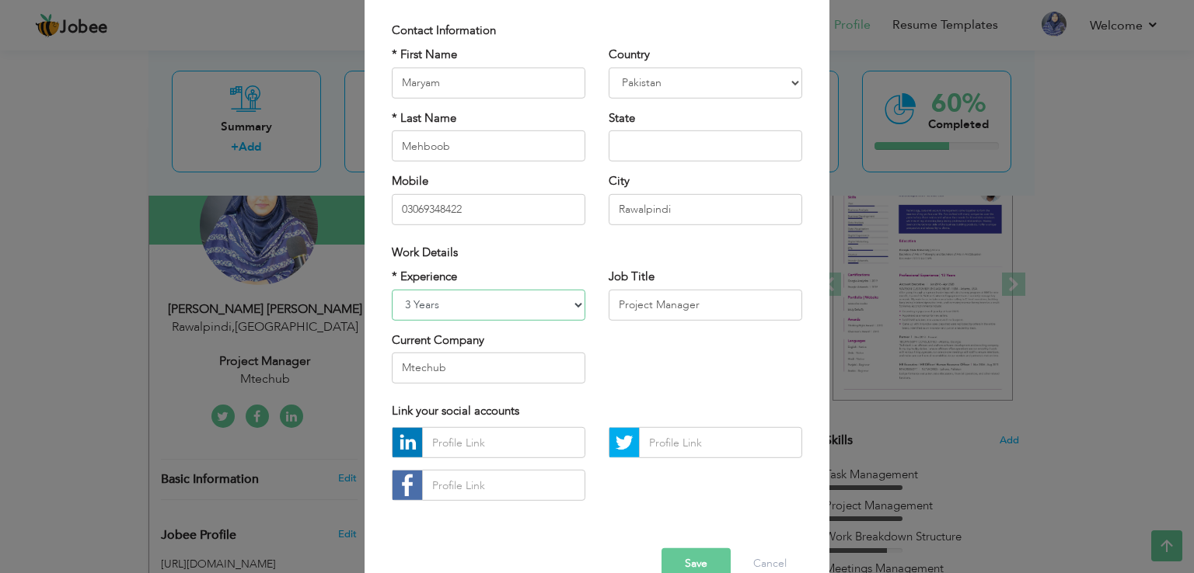
click at [553, 308] on select "Entry Level Less than 1 Year 1 Year 2 Years 3 Years 4 Years 5 Years 6 Years 7 Y…" at bounding box center [488, 304] width 193 height 31
select select "number:6"
click at [392, 289] on select "Entry Level Less than 1 Year 1 Year 2 Years 3 Years 4 Years 5 Years 6 Years 7 Y…" at bounding box center [488, 304] width 193 height 31
click at [656, 312] on input "Project Manager" at bounding box center [704, 304] width 193 height 31
click at [715, 304] on input "Project Manager" at bounding box center [704, 304] width 193 height 31
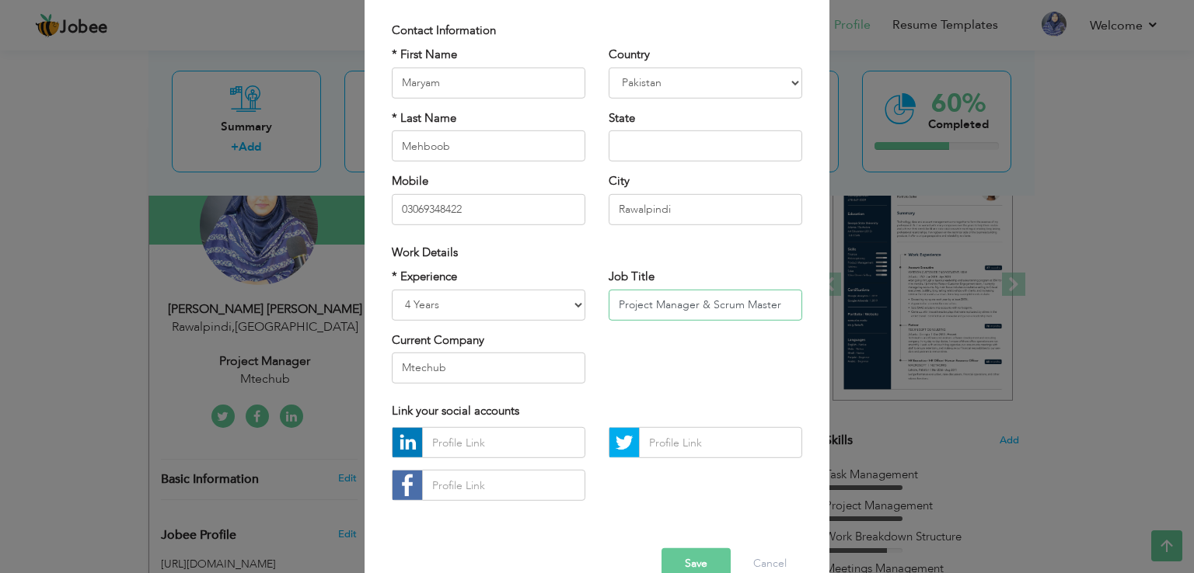
type input "Project Manager & Scrum Master"
click at [463, 361] on input "Mtechub" at bounding box center [488, 368] width 193 height 31
type input "M"
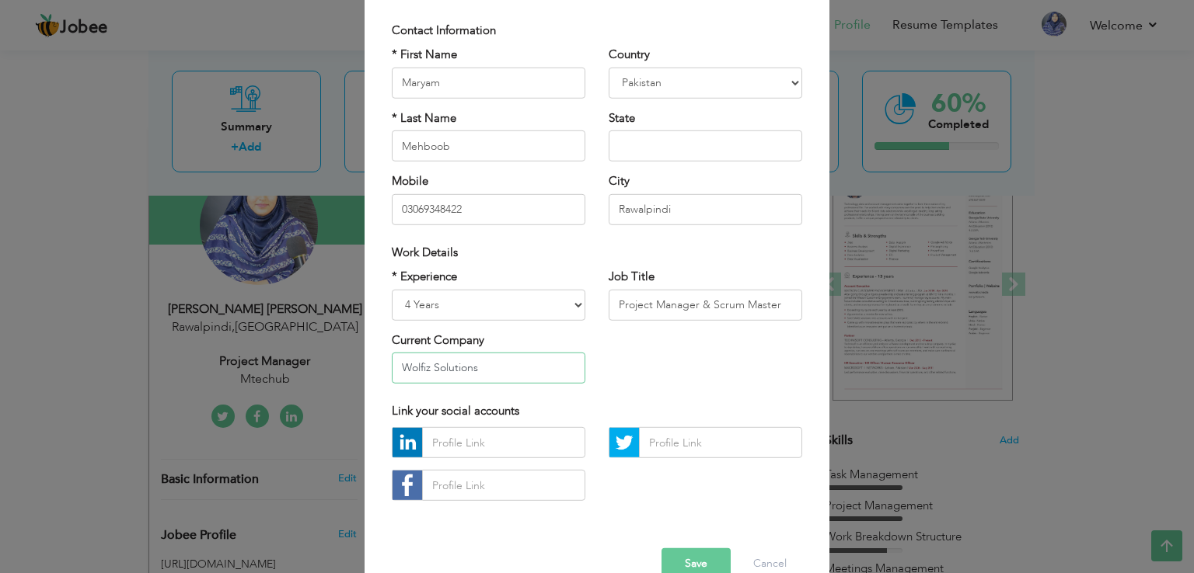
type input "Wolfiz Solutions"
click at [687, 566] on button "Save" at bounding box center [695, 564] width 69 height 31
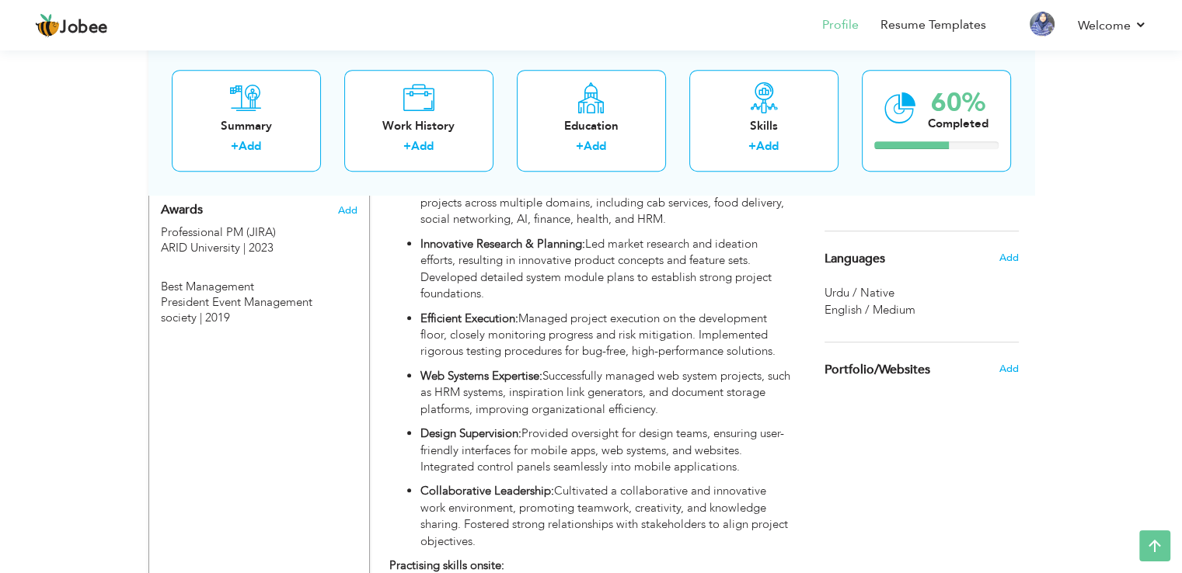
scroll to position [917, 0]
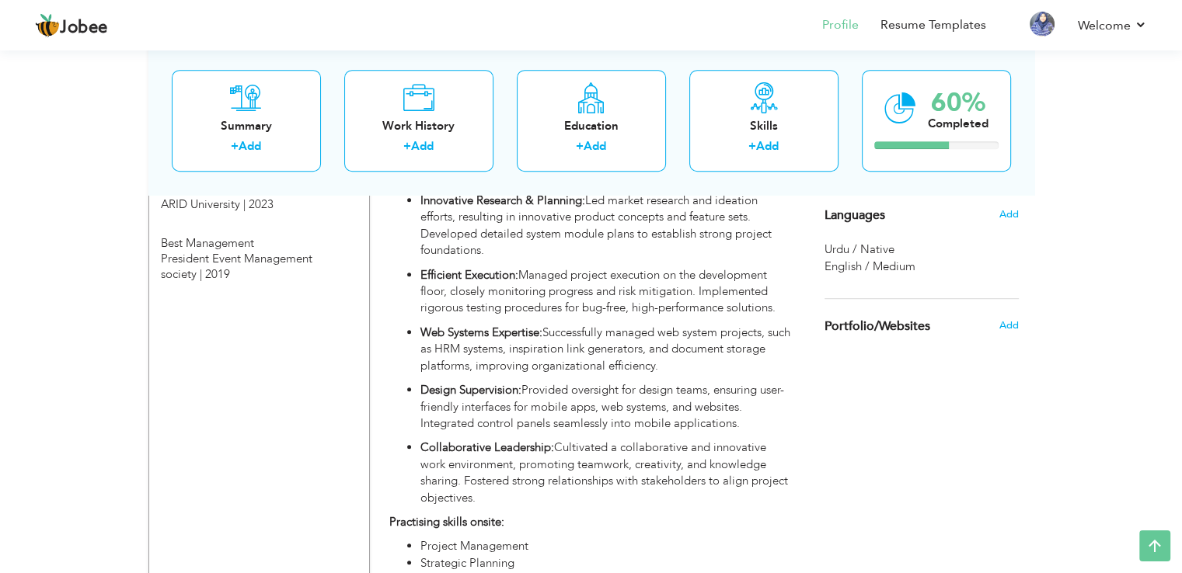
click at [1013, 207] on h6 "Add" at bounding box center [1008, 214] width 19 height 14
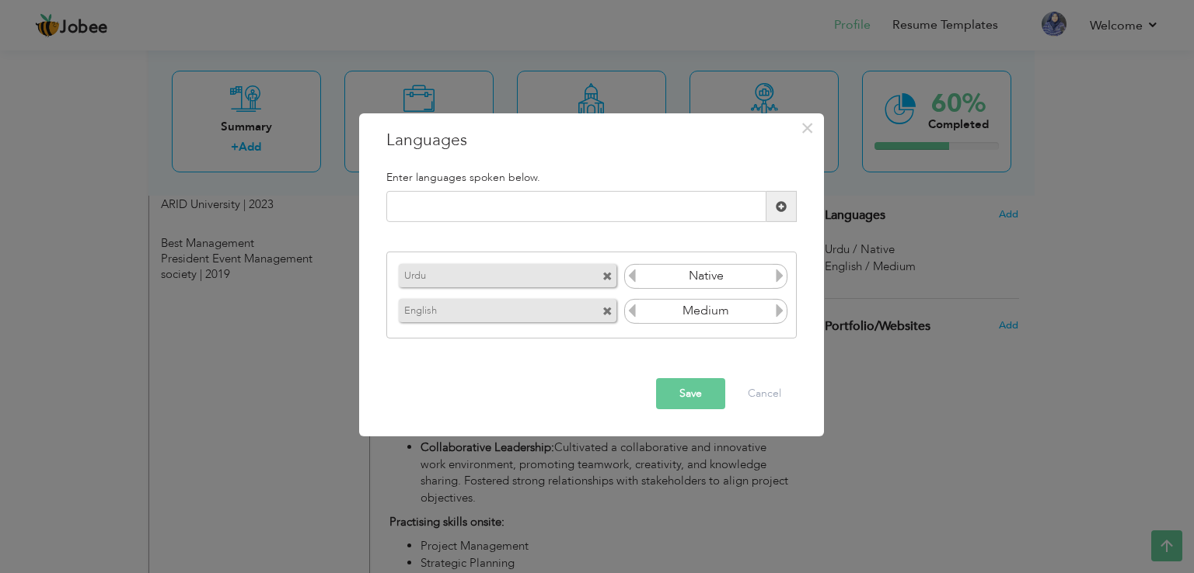
click at [782, 312] on icon at bounding box center [779, 311] width 14 height 14
click at [631, 313] on icon at bounding box center [632, 311] width 14 height 14
click at [783, 312] on icon at bounding box center [779, 311] width 14 height 14
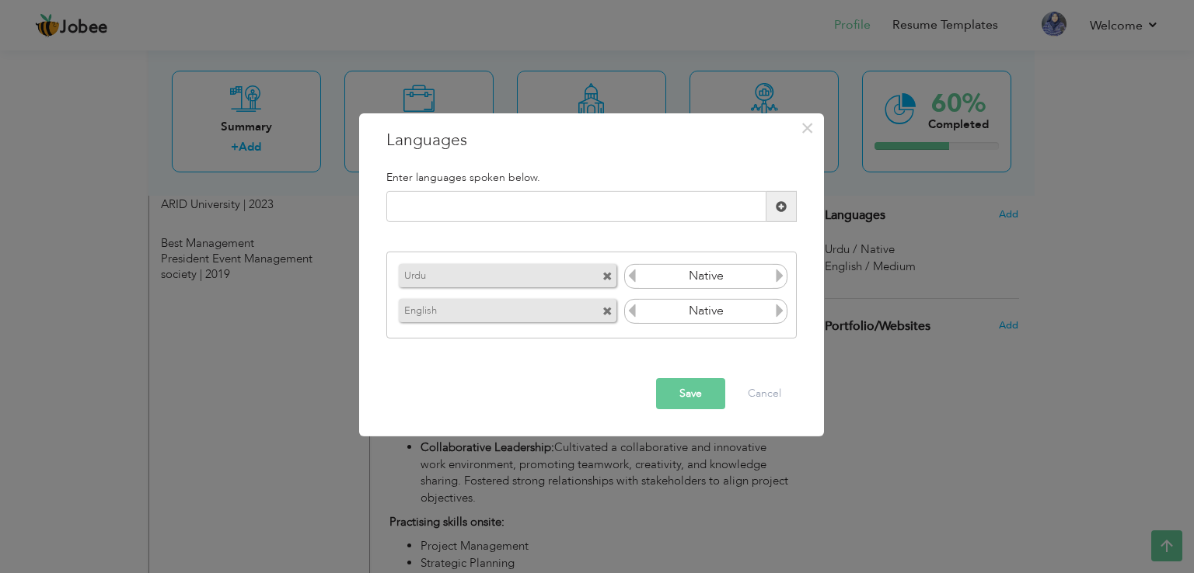
click at [783, 312] on icon at bounding box center [779, 311] width 14 height 14
click at [631, 313] on icon at bounding box center [632, 311] width 14 height 14
click at [691, 399] on button "Save" at bounding box center [690, 393] width 69 height 31
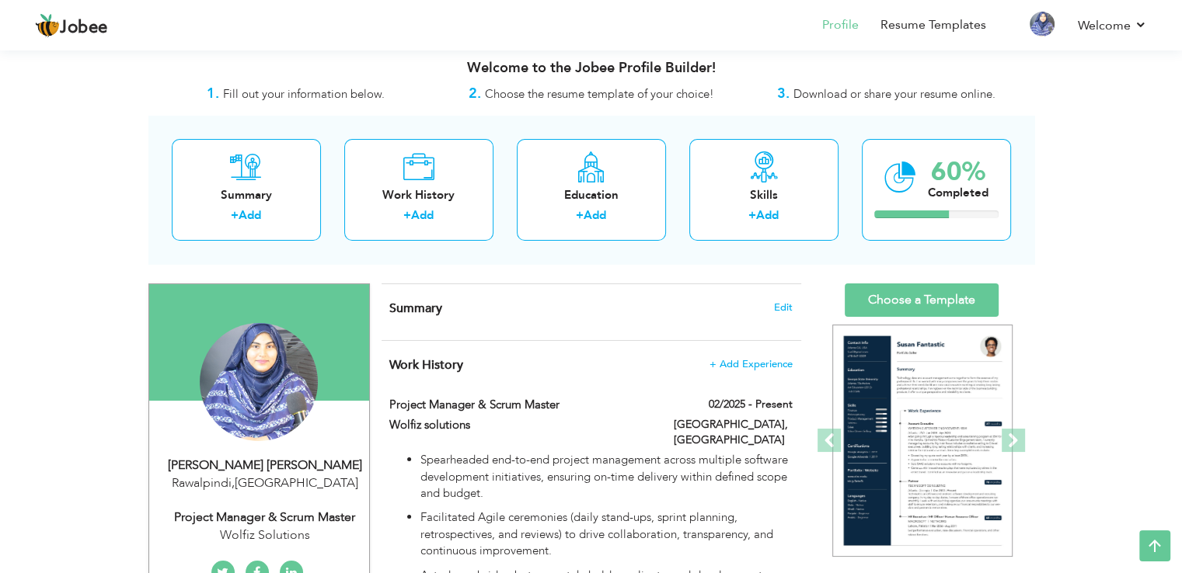
scroll to position [0, 0]
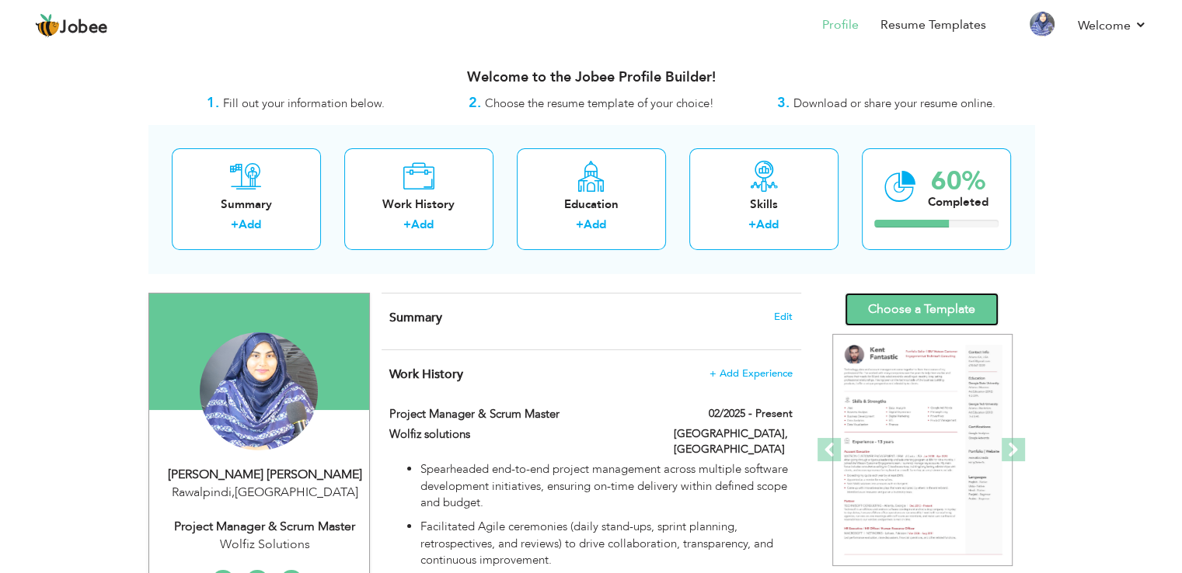
click at [935, 309] on link "Choose a Template" at bounding box center [922, 309] width 154 height 33
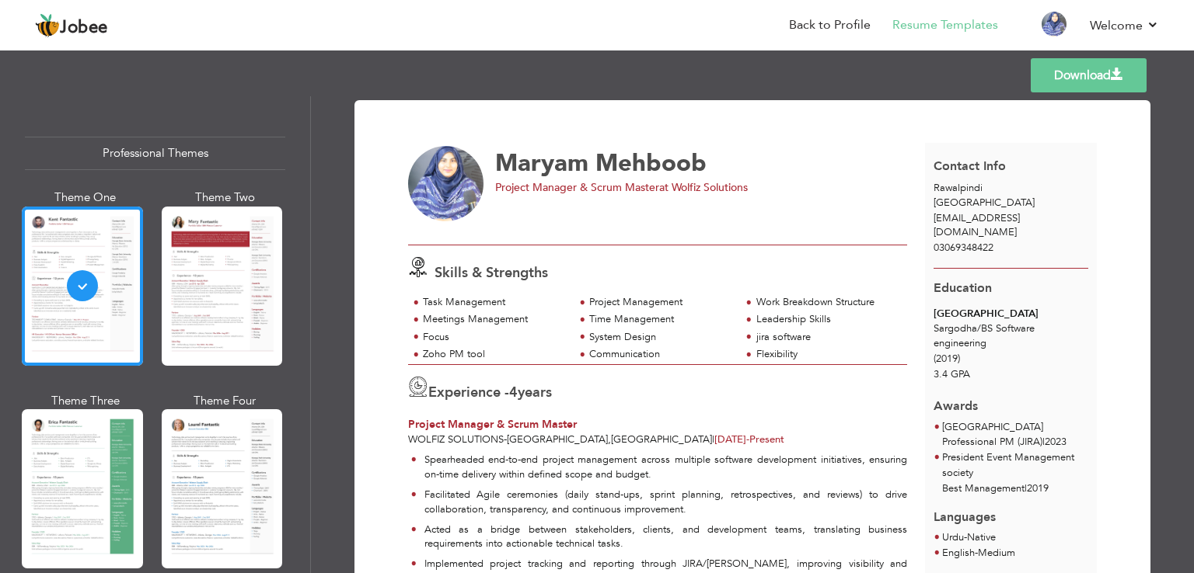
click at [1077, 69] on link "Download" at bounding box center [1088, 75] width 116 height 34
click at [827, 30] on link "Back to Profile" at bounding box center [830, 25] width 82 height 18
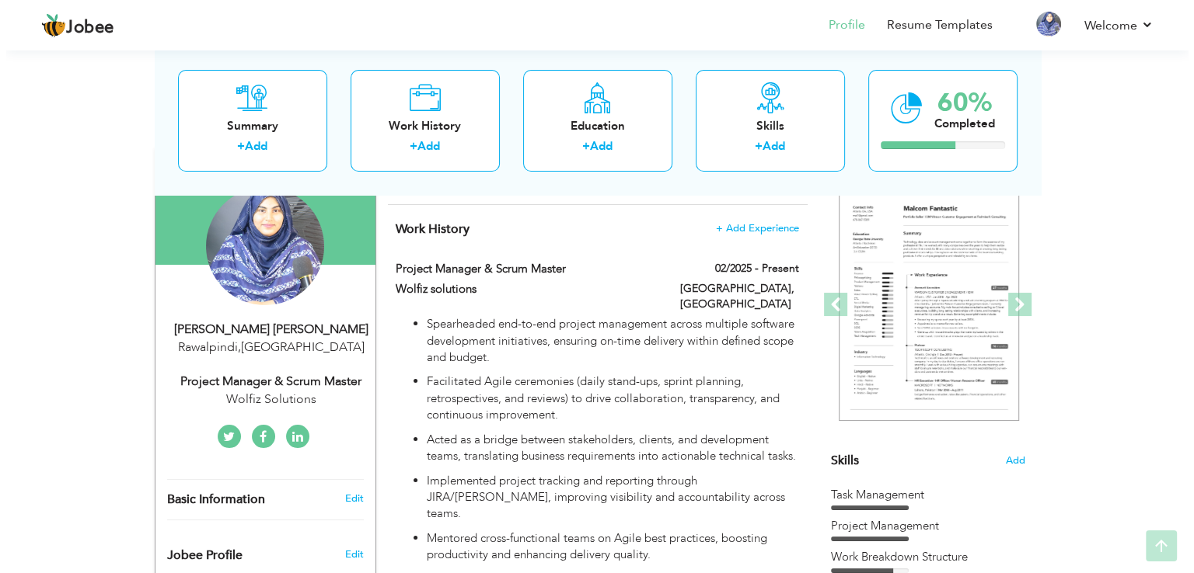
scroll to position [162, 0]
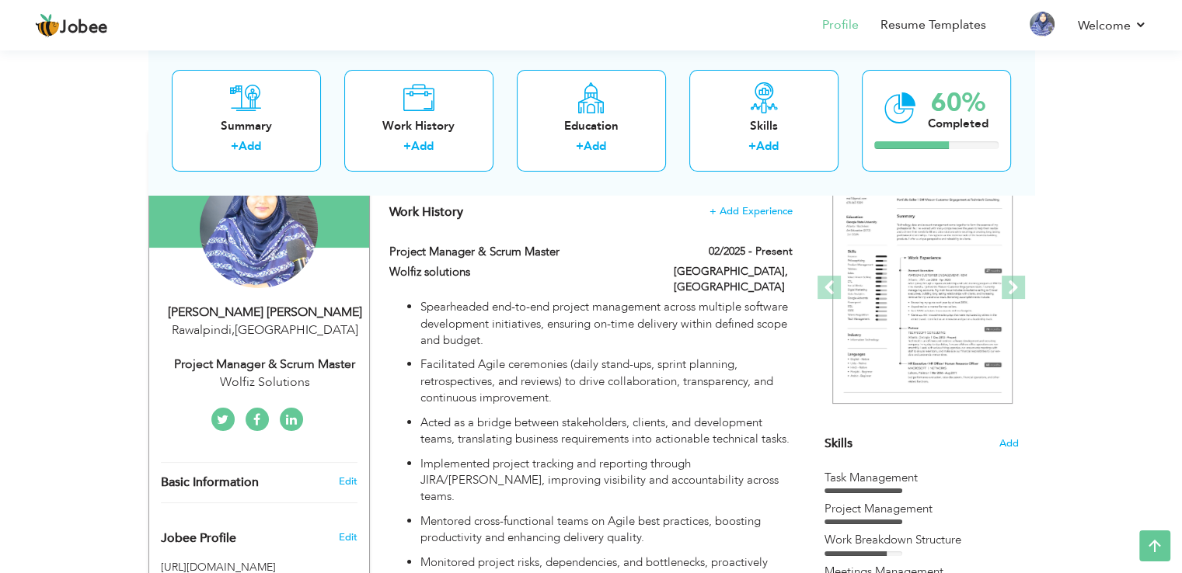
click at [242, 336] on div "Rawalpindi , [GEOGRAPHIC_DATA]" at bounding box center [265, 331] width 208 height 18
type input "Maryam"
type input "Mehboob"
type input "03069348422"
select select "number:166"
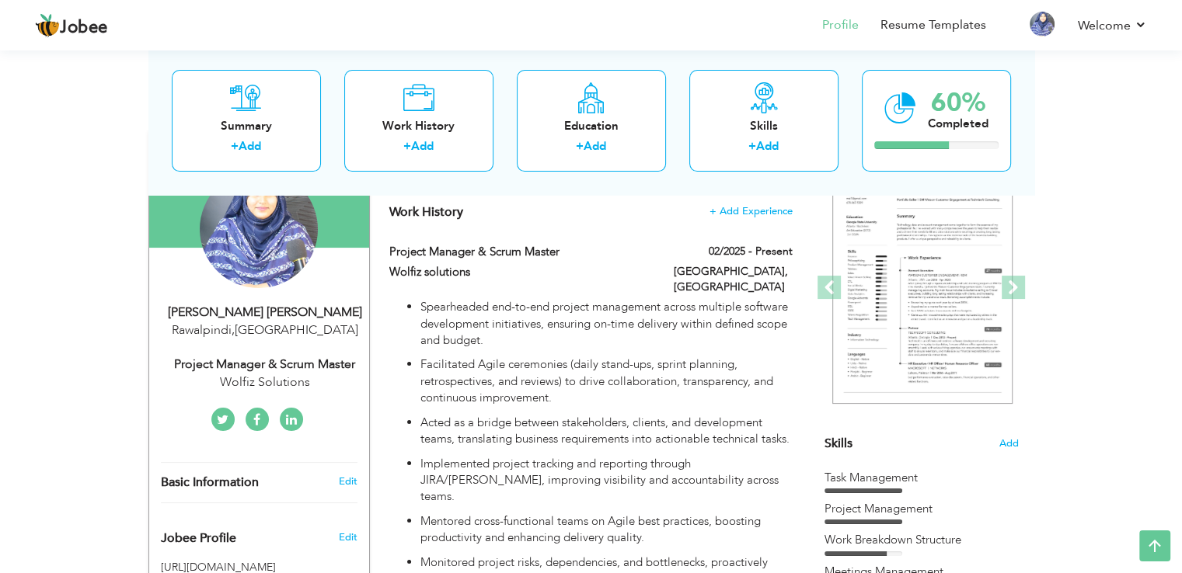
type input "Rawalpindi"
select select "number:6"
type input "Wolfiz Solutions"
type input "Project Manager & Scrum Master"
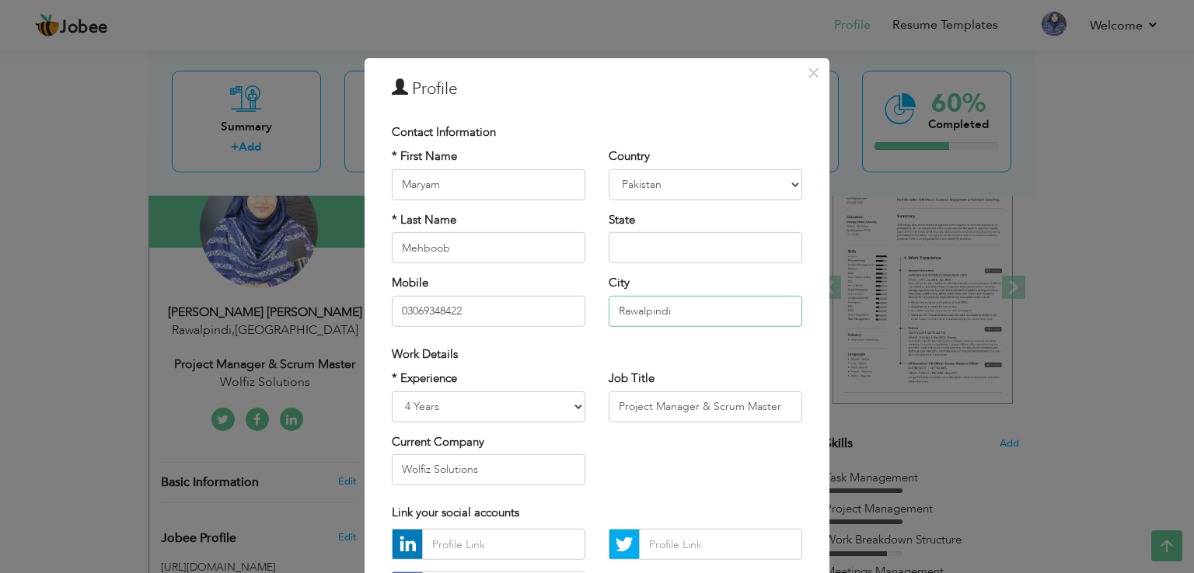
click at [671, 314] on input "Rawalpindi" at bounding box center [704, 310] width 193 height 31
type input "R"
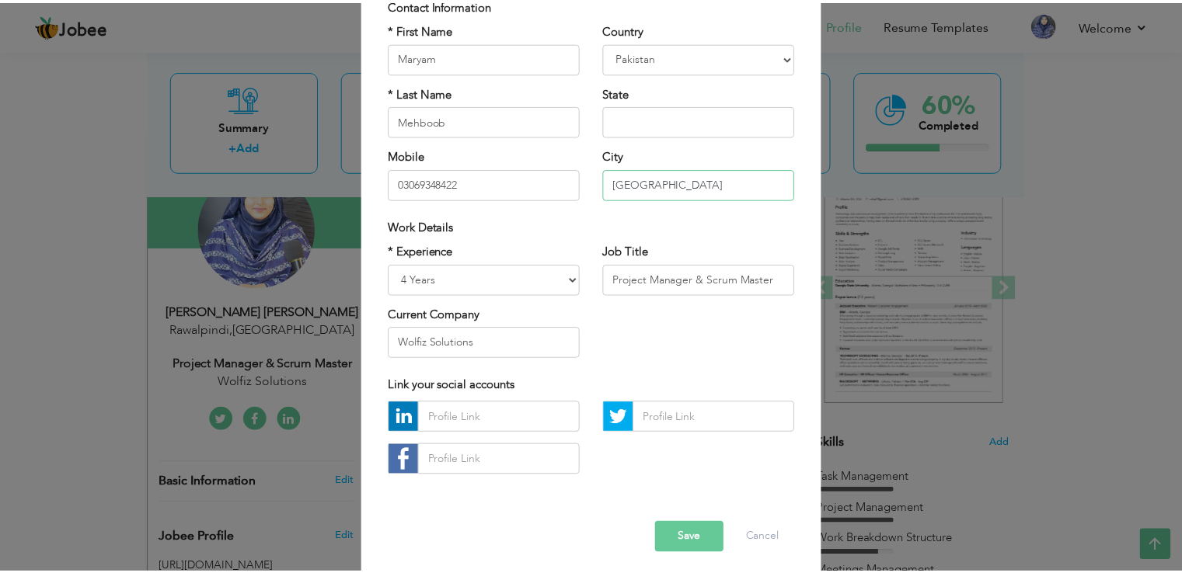
scroll to position [128, 0]
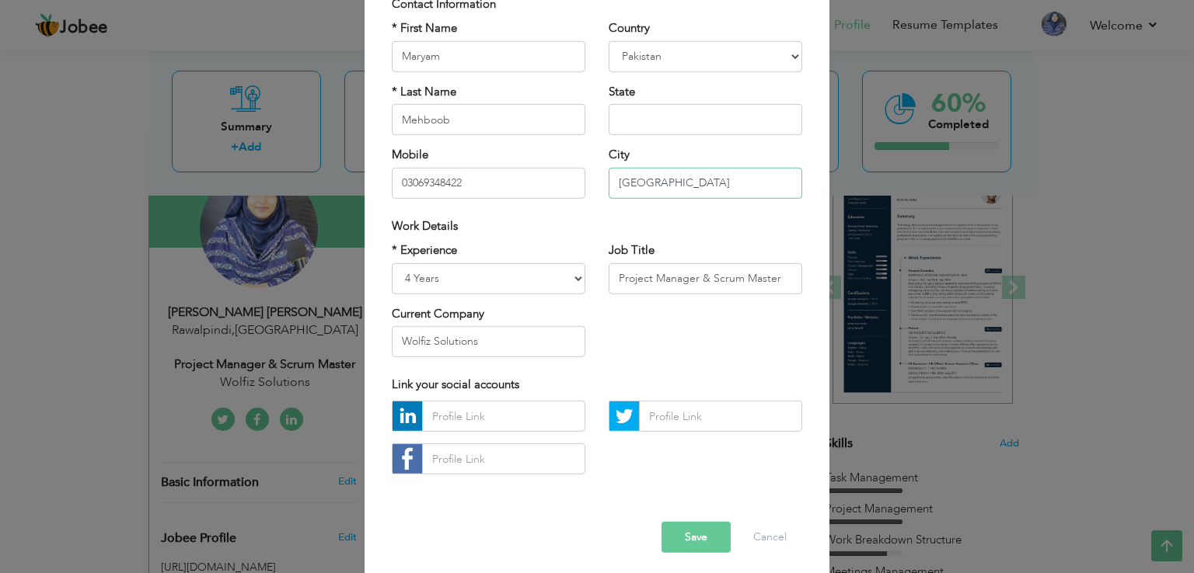
type input "[GEOGRAPHIC_DATA]"
click at [681, 535] on button "Save" at bounding box center [695, 537] width 69 height 31
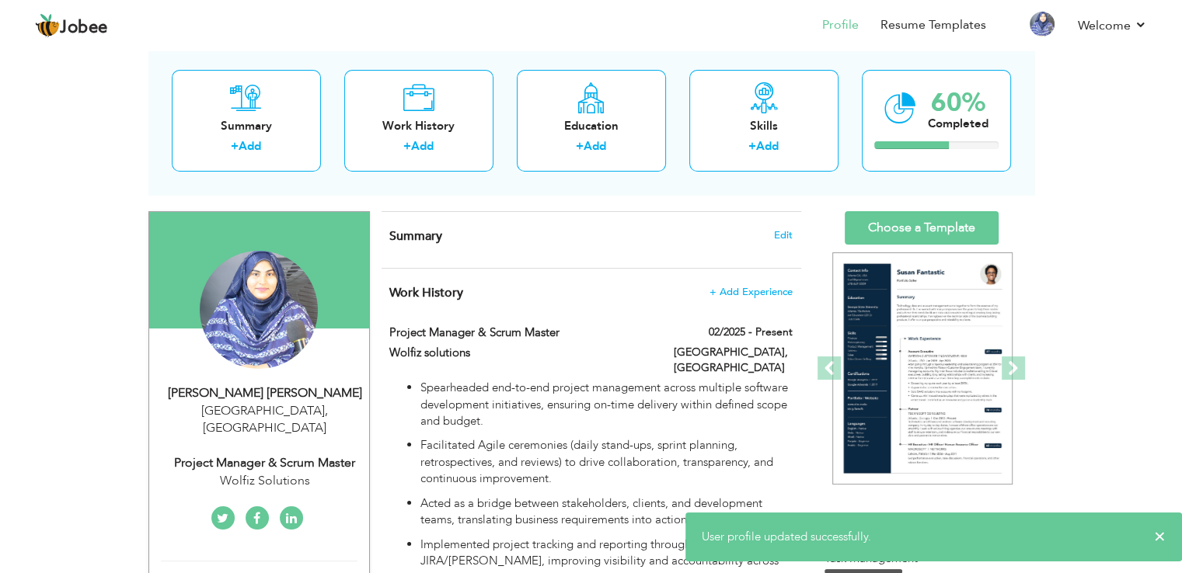
scroll to position [0, 0]
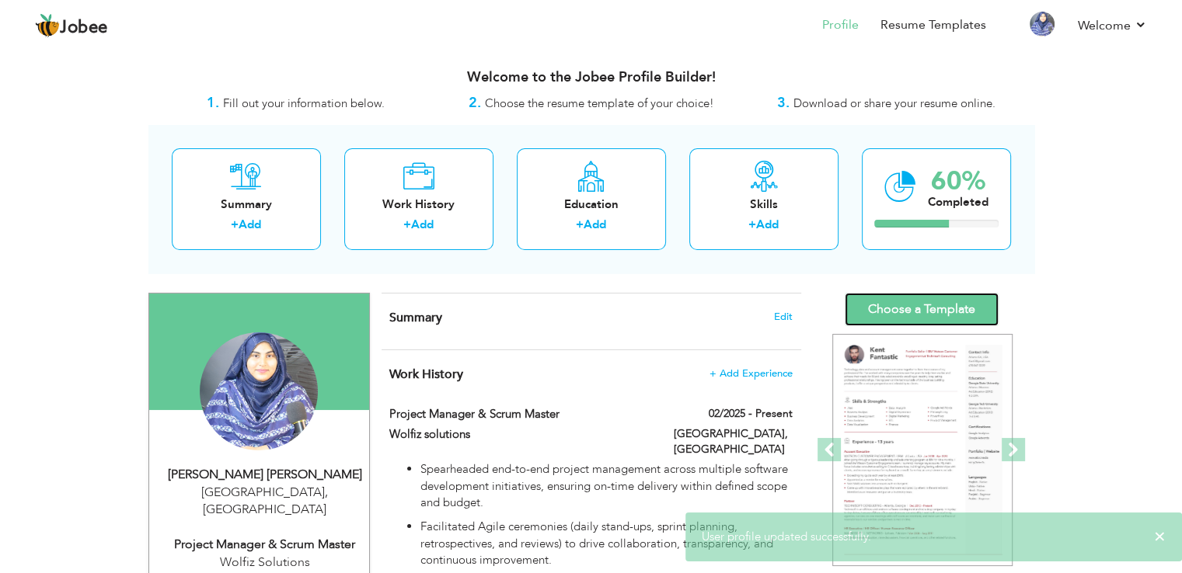
click at [947, 315] on link "Choose a Template" at bounding box center [922, 309] width 154 height 33
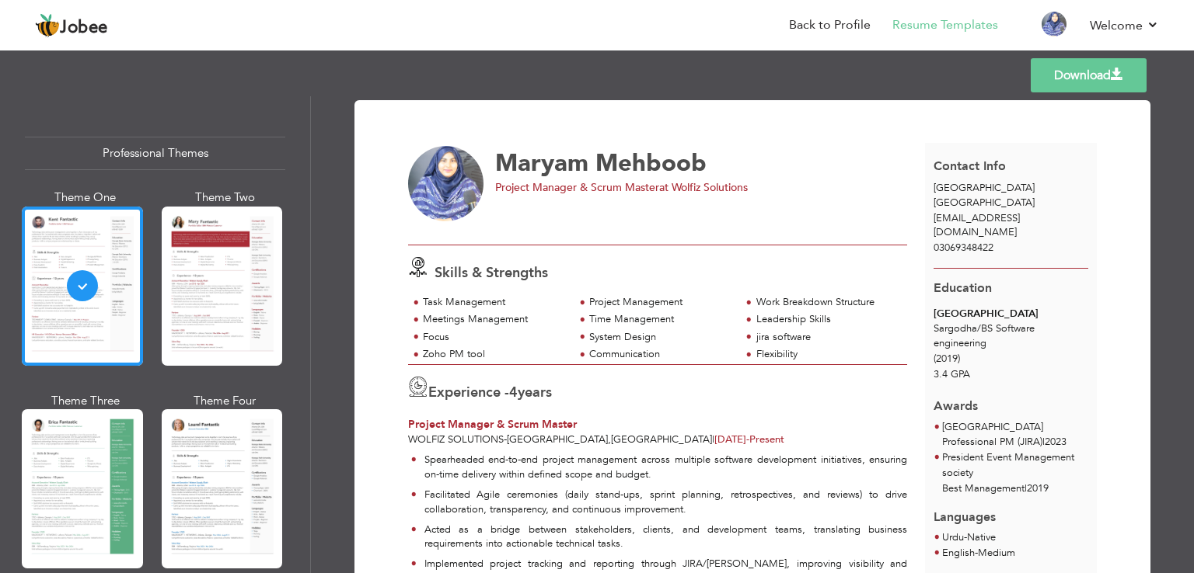
click at [1079, 75] on link "Download" at bounding box center [1088, 75] width 116 height 34
click at [808, 26] on link "Back to Profile" at bounding box center [830, 25] width 82 height 18
